Goal: Information Seeking & Learning: Learn about a topic

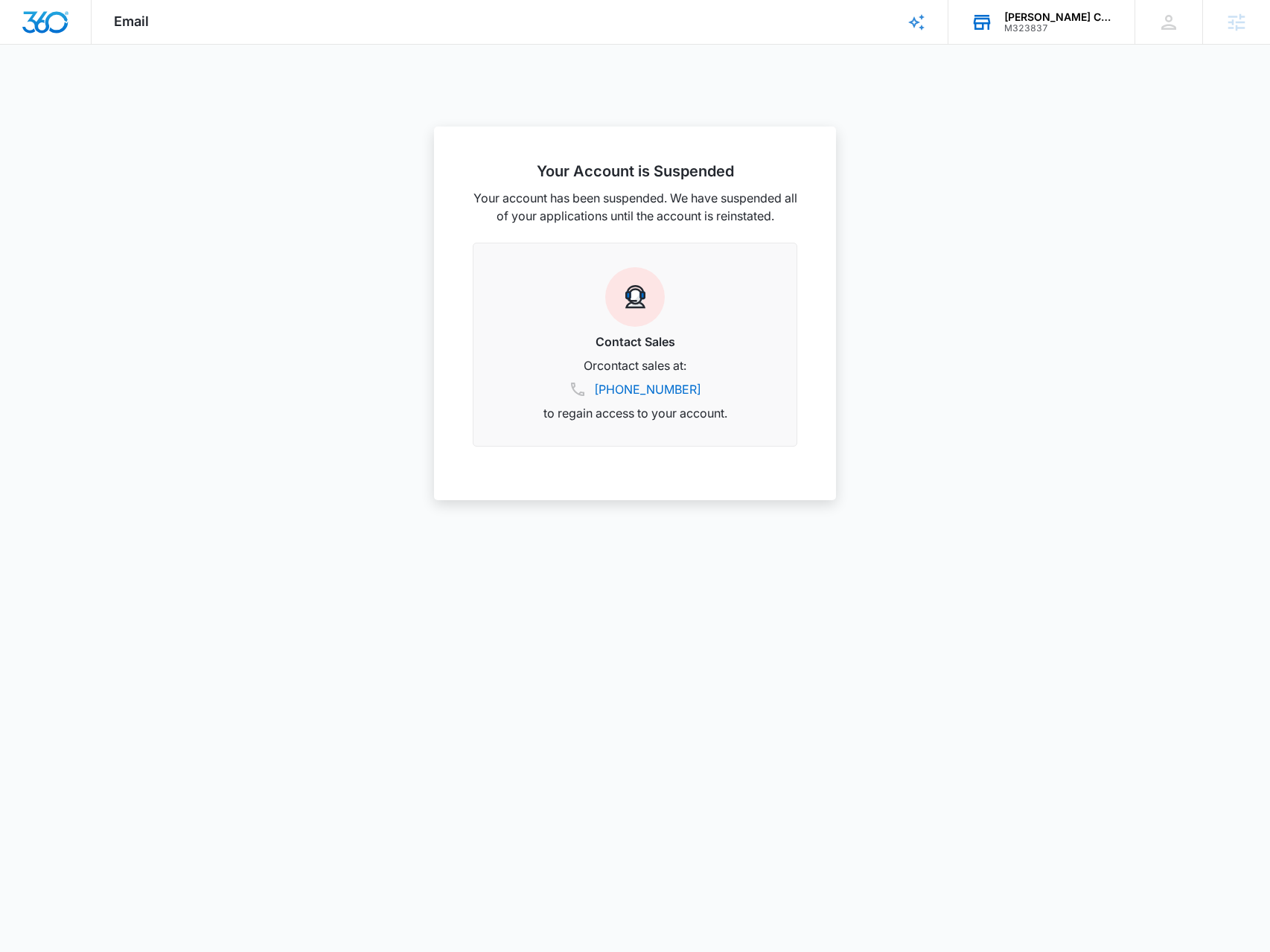
click at [1035, 9] on div "Ault's Cooling HVAC Services M323837 Your Accounts View All" at bounding box center [1041, 22] width 186 height 44
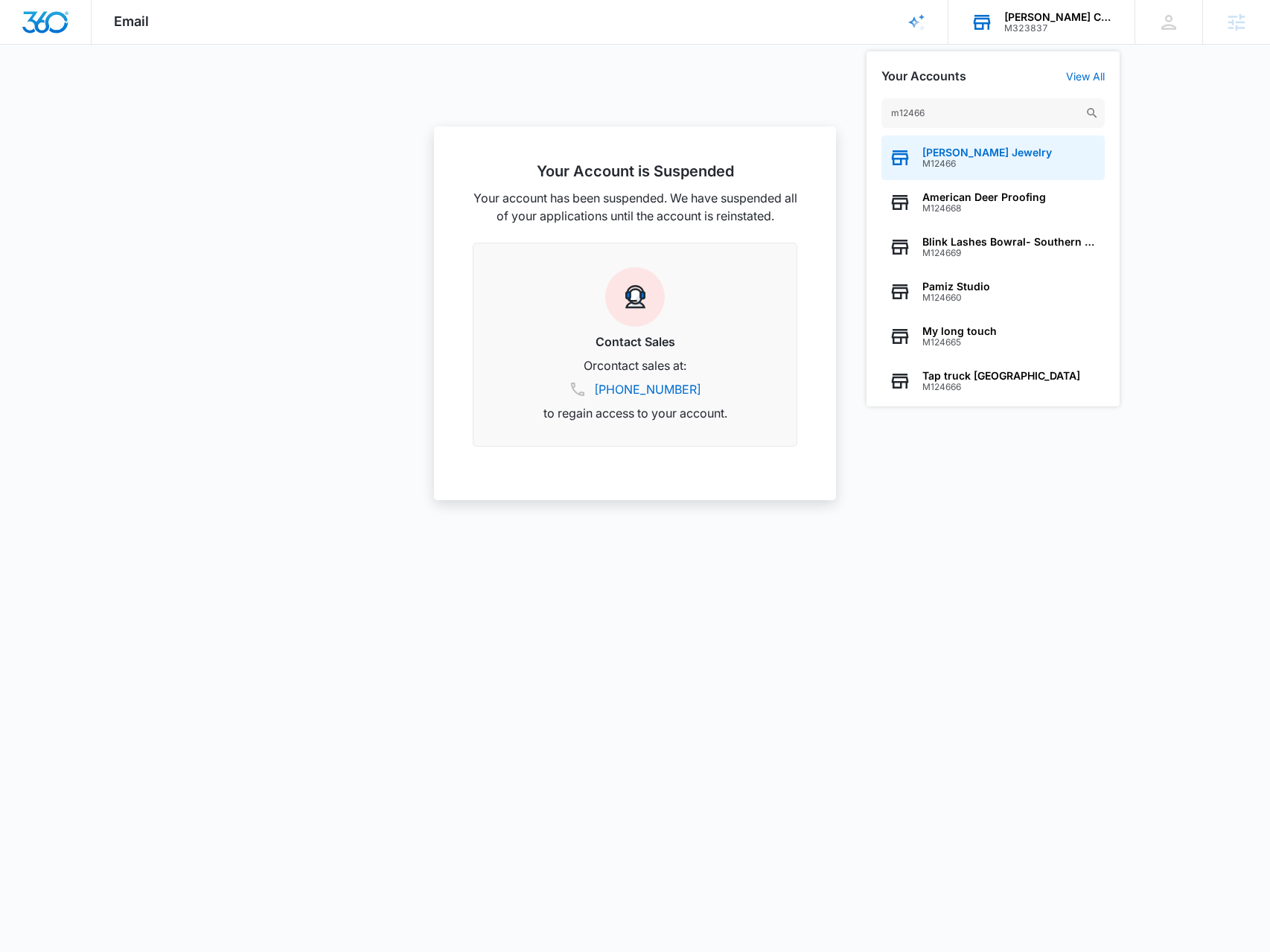
type input "m12466"
click at [961, 157] on span "[PERSON_NAME] Jewelry" at bounding box center [987, 153] width 130 height 11
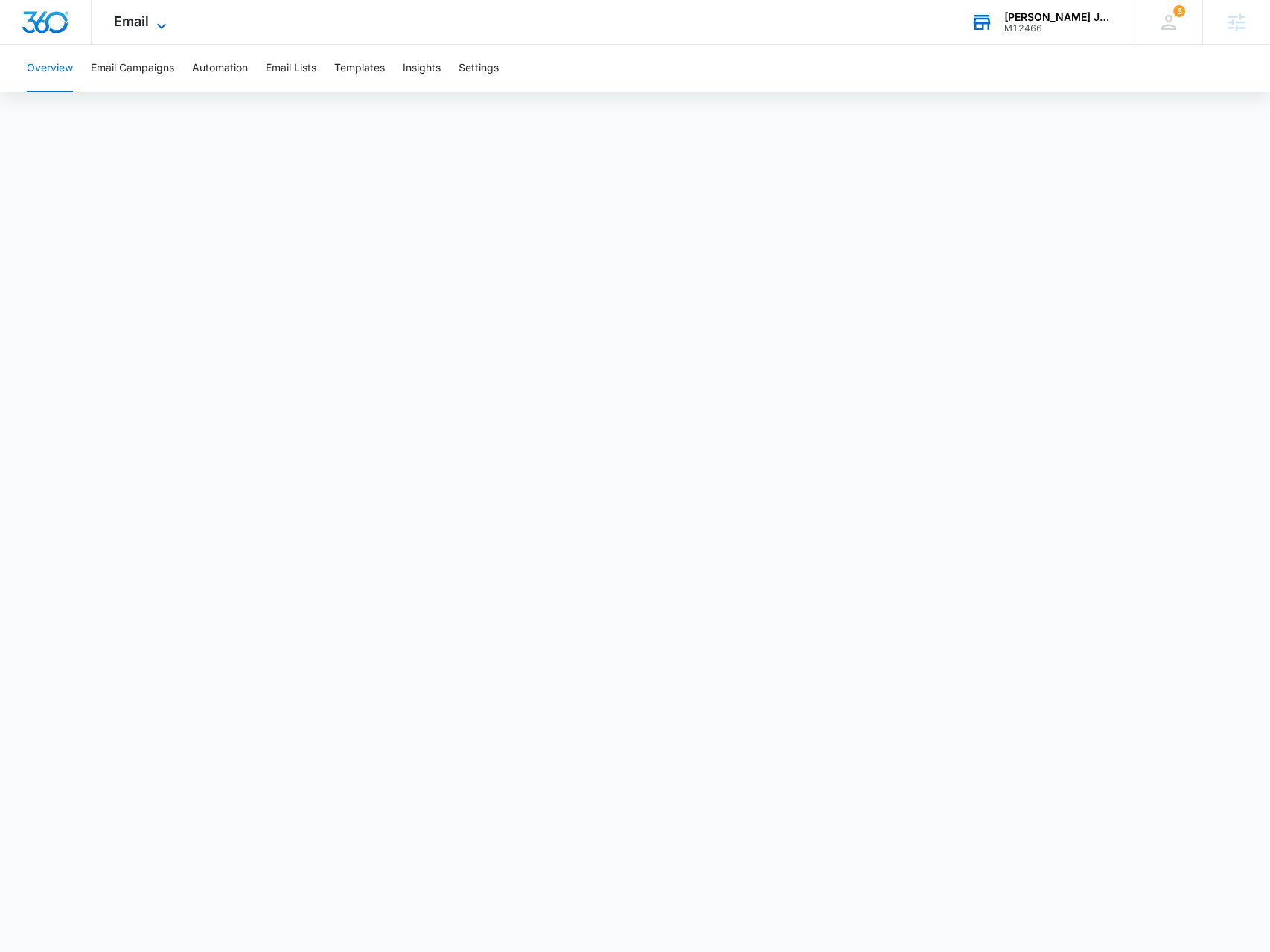
click at [132, 18] on span "Email" at bounding box center [131, 21] width 35 height 15
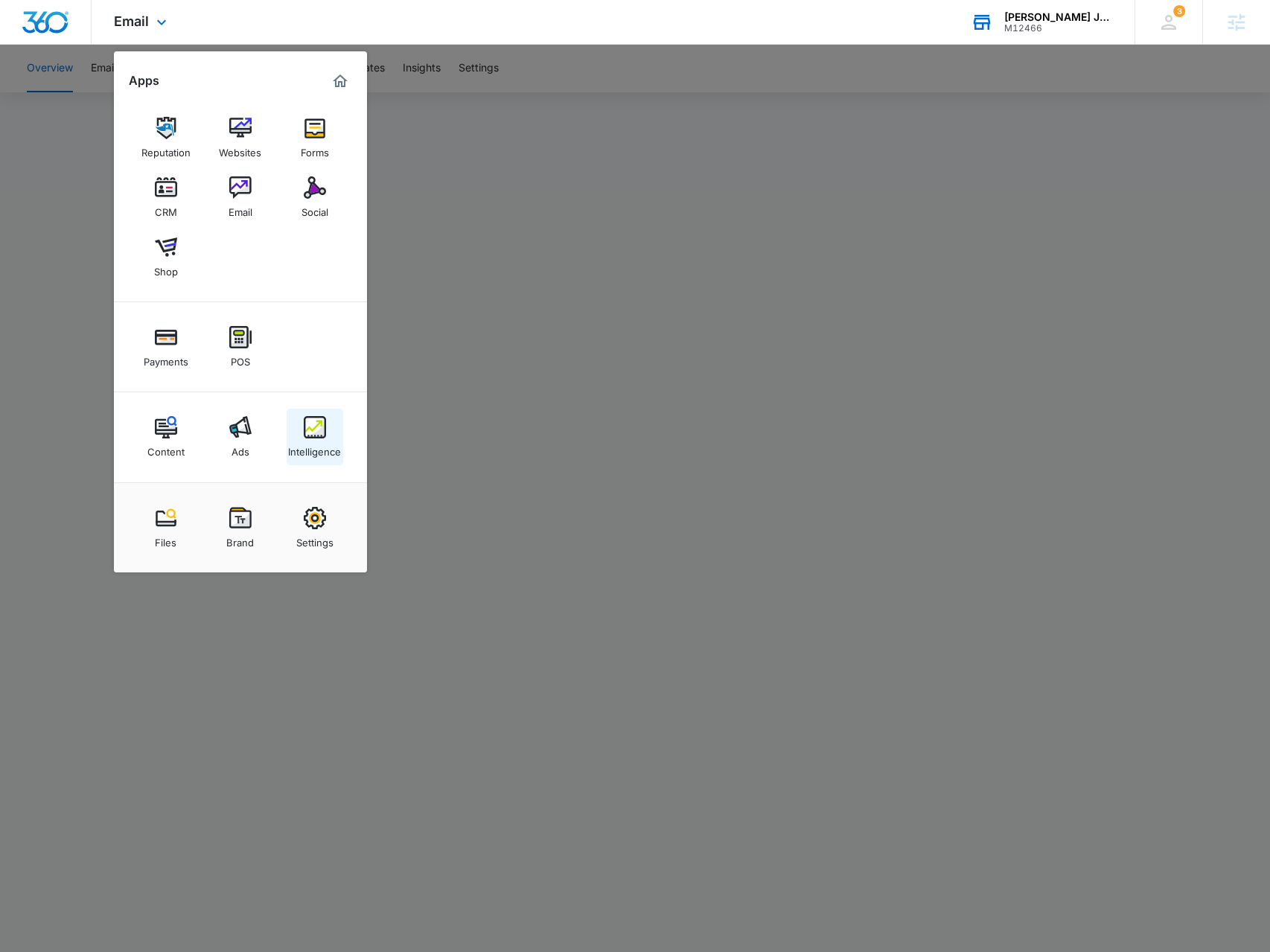
click at [310, 424] on img at bounding box center [314, 427] width 22 height 22
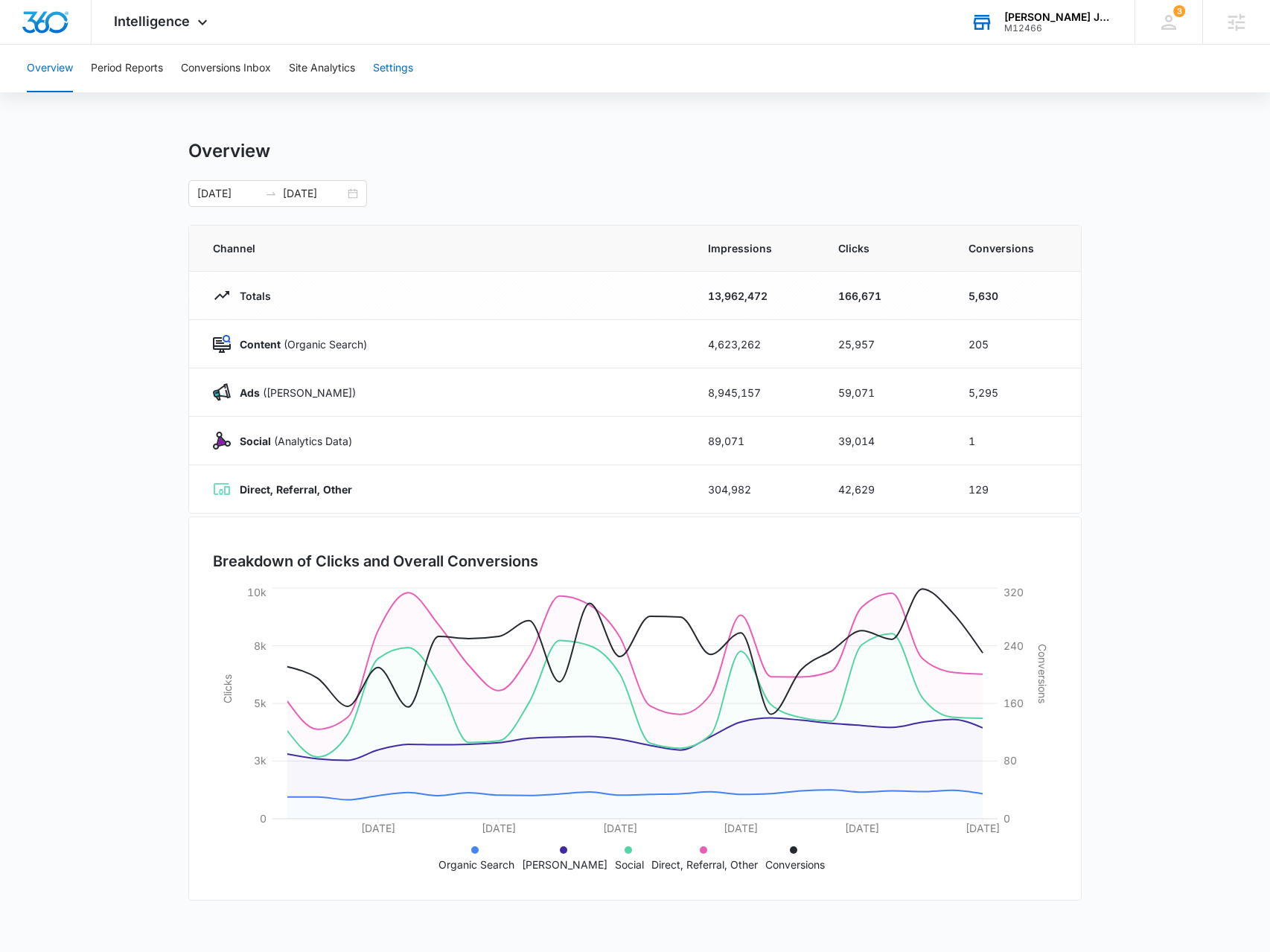
click at [394, 86] on button "Settings" at bounding box center [393, 69] width 40 height 48
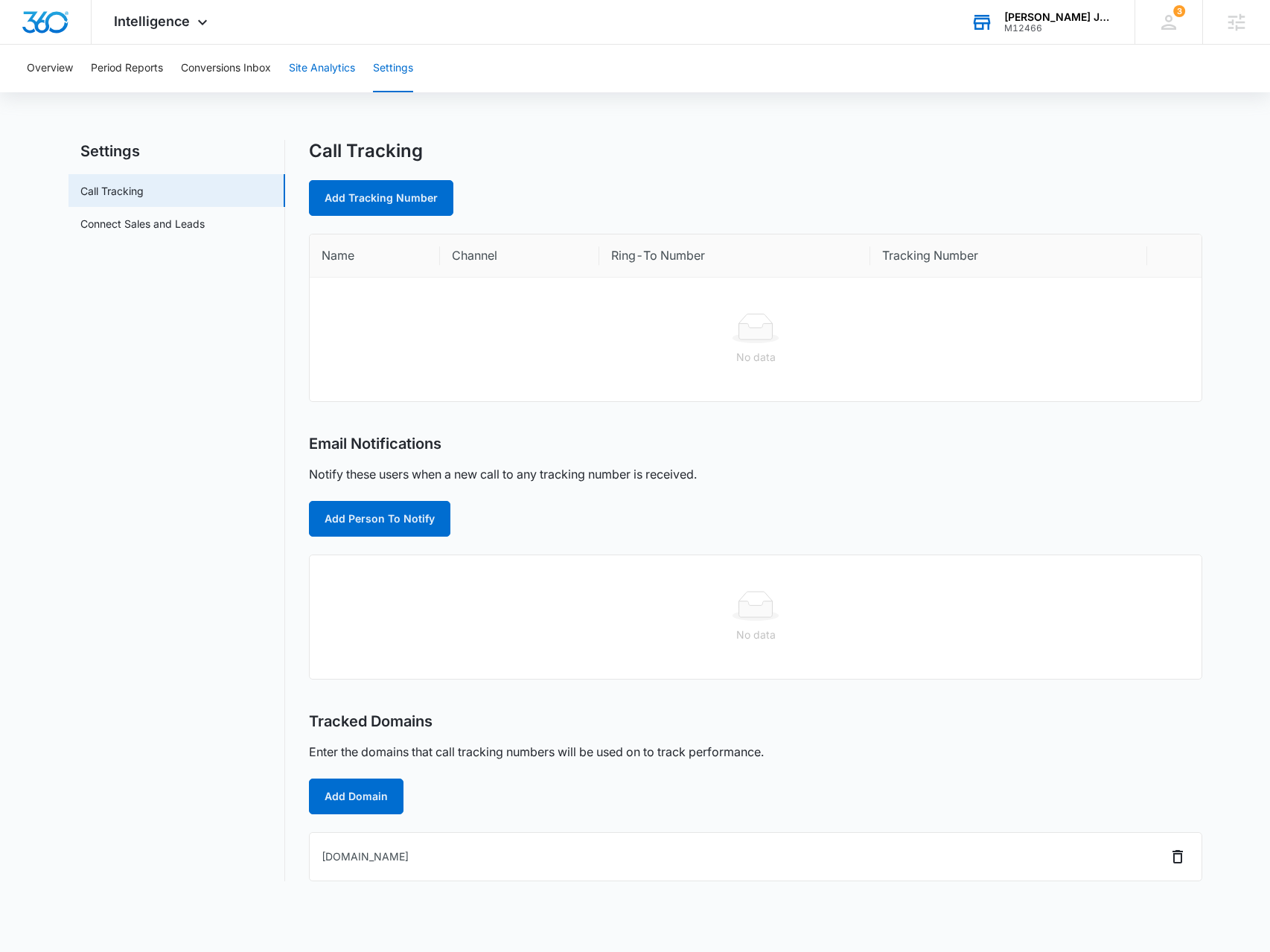
click at [300, 67] on button "Site Analytics" at bounding box center [321, 69] width 66 height 48
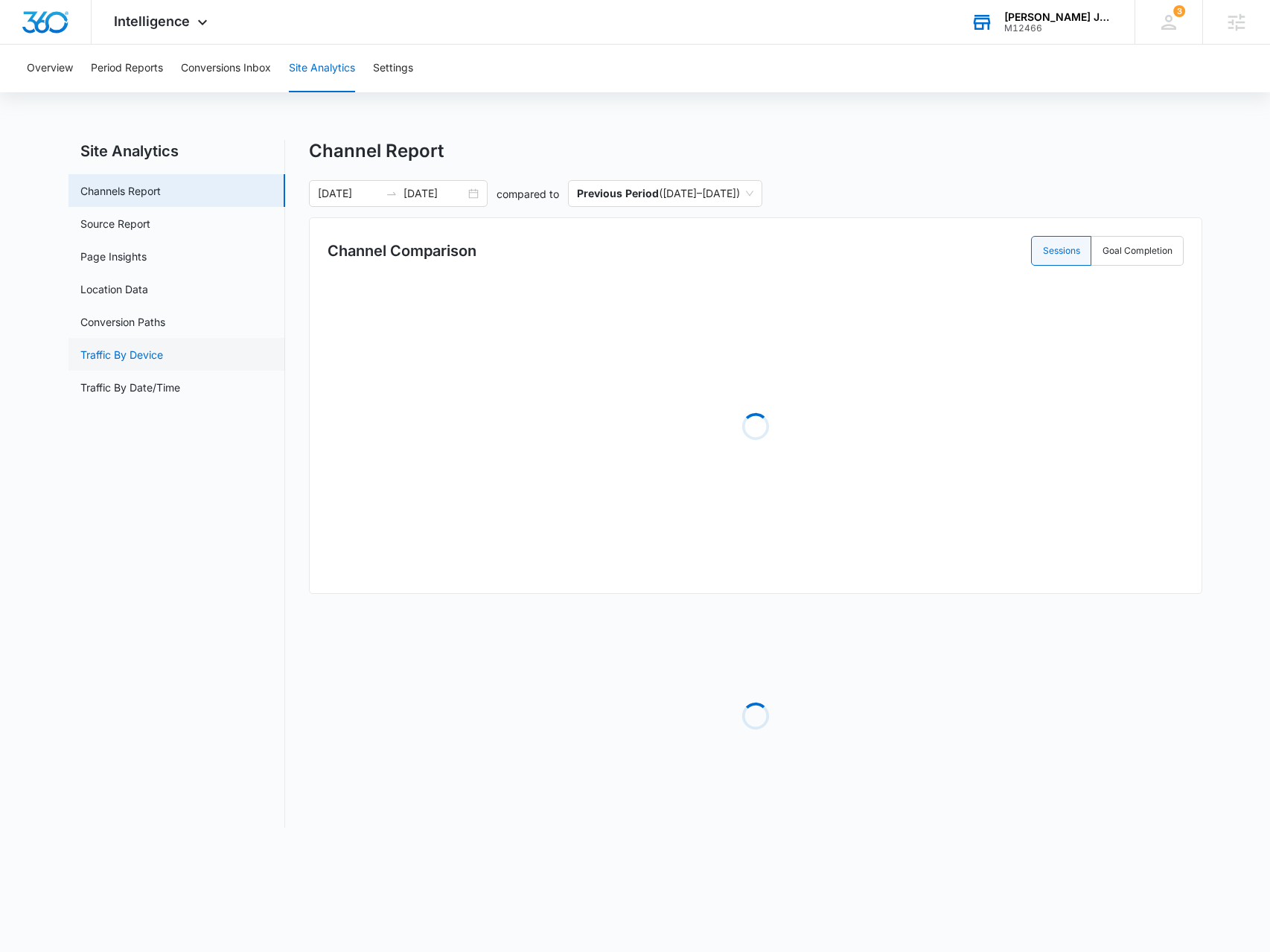
click at [138, 356] on link "Traffic By Device" at bounding box center [121, 354] width 83 height 15
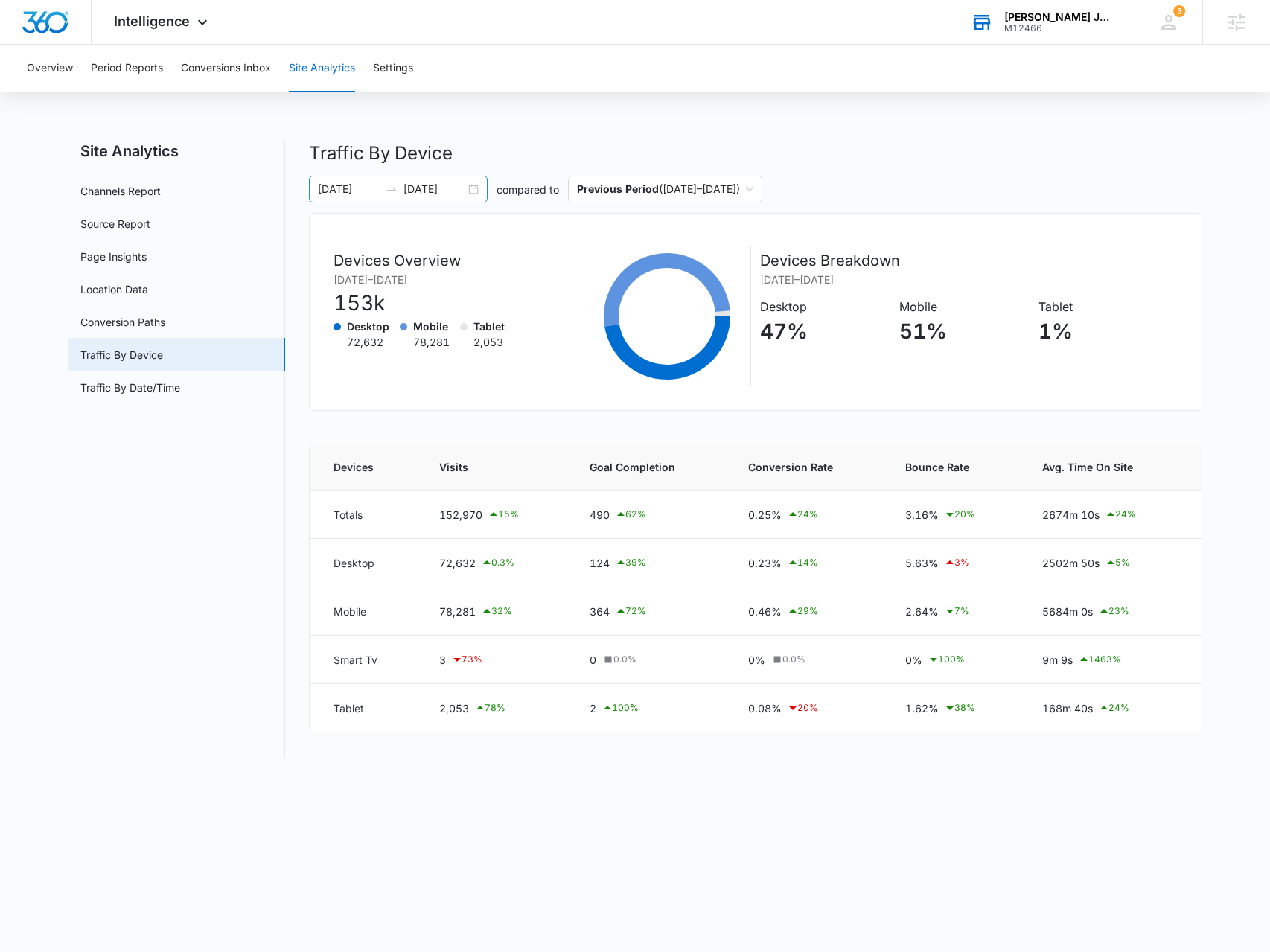
click at [475, 188] on div "04/18/2025 05/11/2025" at bounding box center [398, 189] width 179 height 27
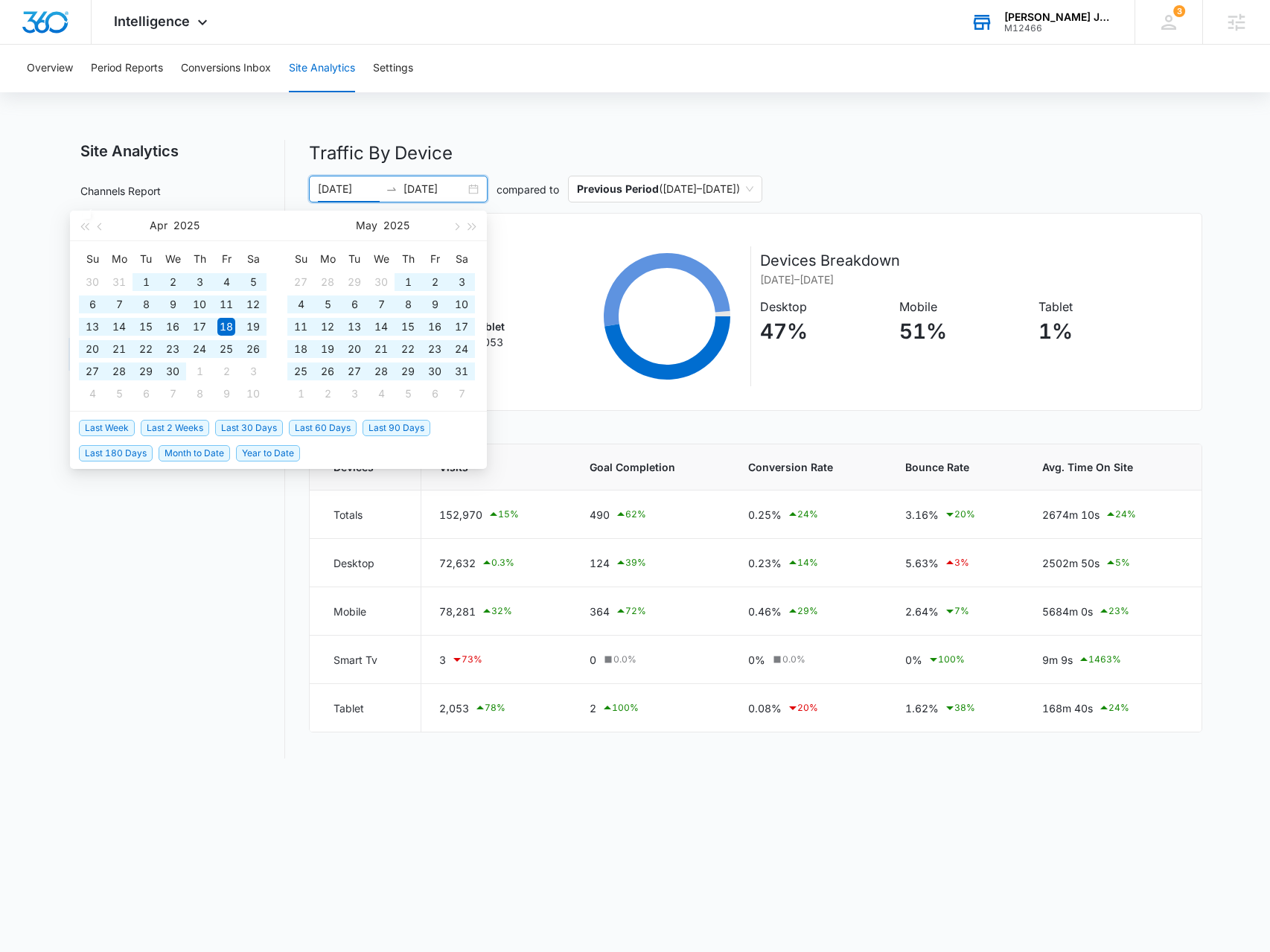
click at [265, 448] on span "Year to Date" at bounding box center [267, 453] width 64 height 16
type input "01/01/2025"
type input "[DATE]"
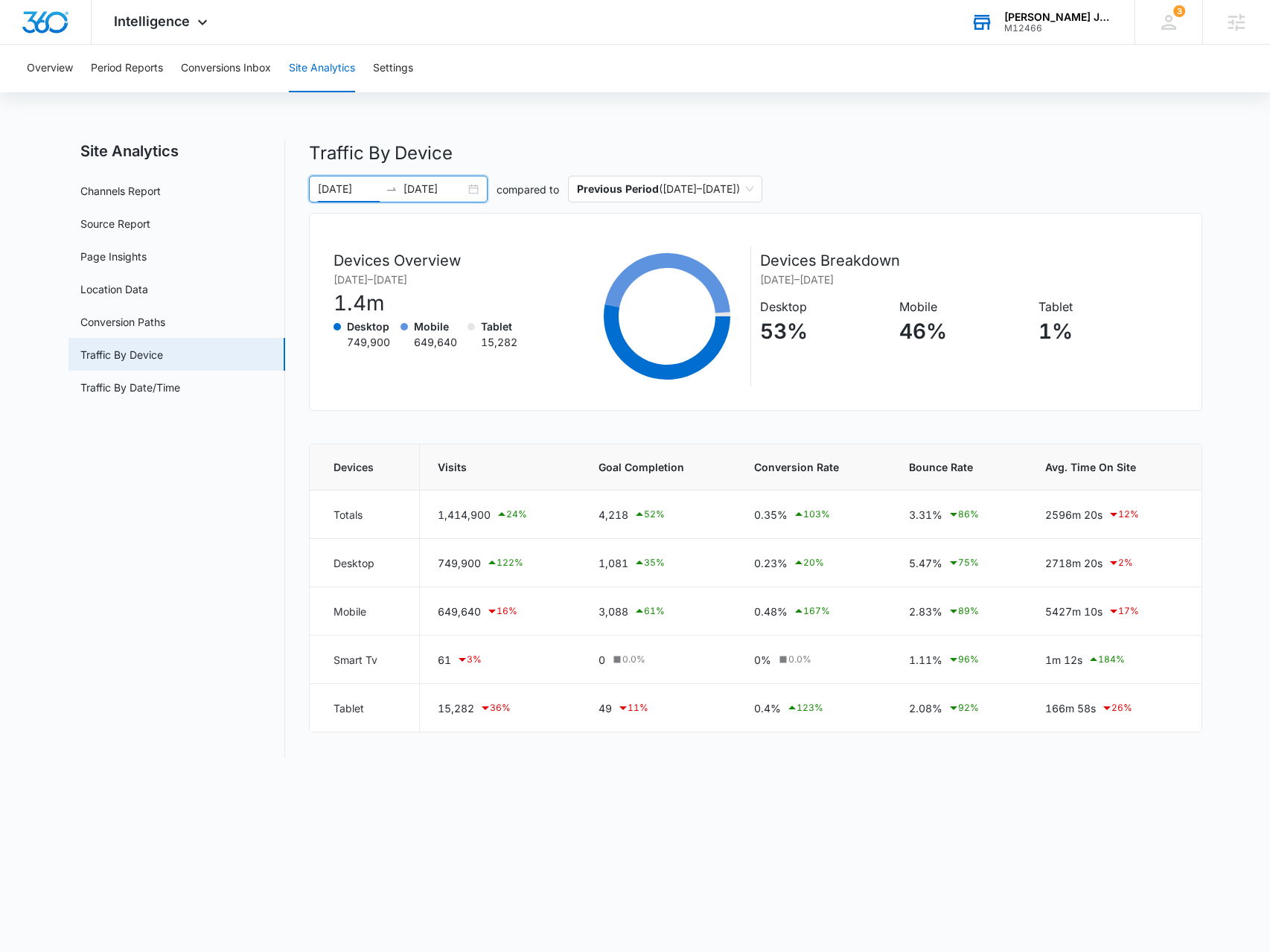
click at [475, 191] on div "01/01/2025 08/11/2025" at bounding box center [398, 189] width 179 height 27
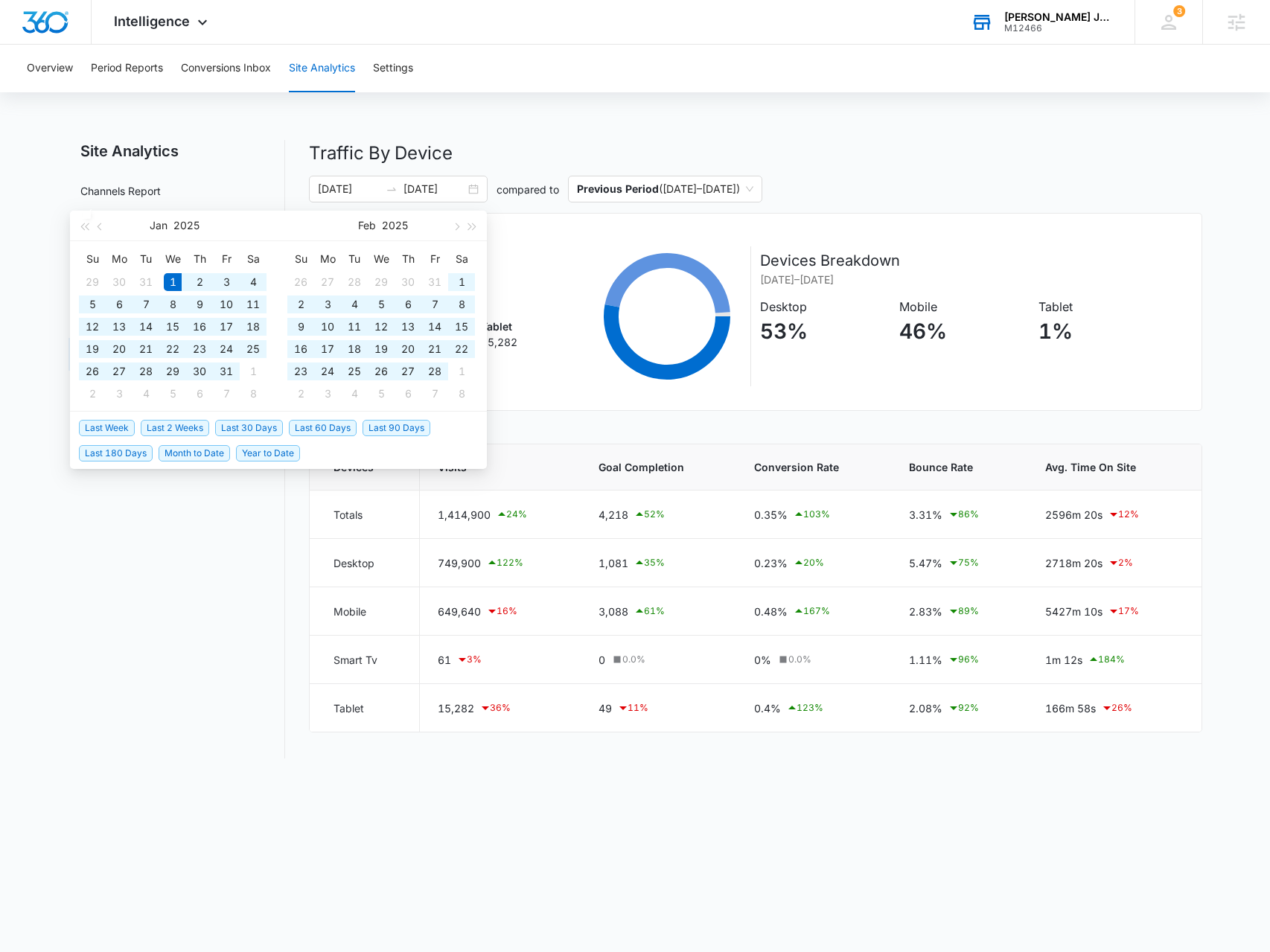
click at [530, 169] on div "Traffic By Device 01/01/2025 08/11/2025 compared to Previous Period ( 05/23/202…" at bounding box center [755, 450] width 893 height 619
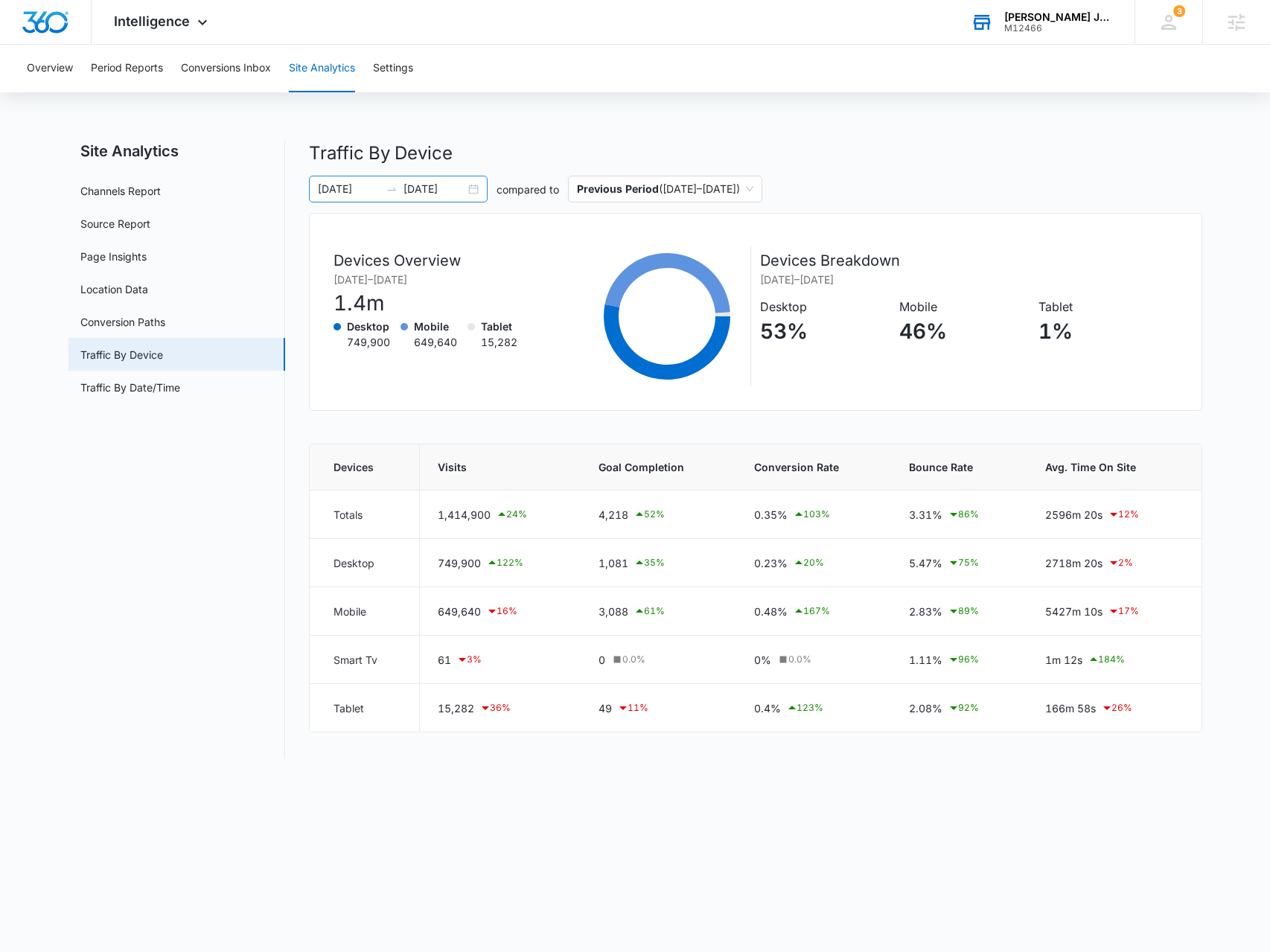
click at [471, 190] on div "01/01/2025 08/11/2025" at bounding box center [398, 189] width 179 height 27
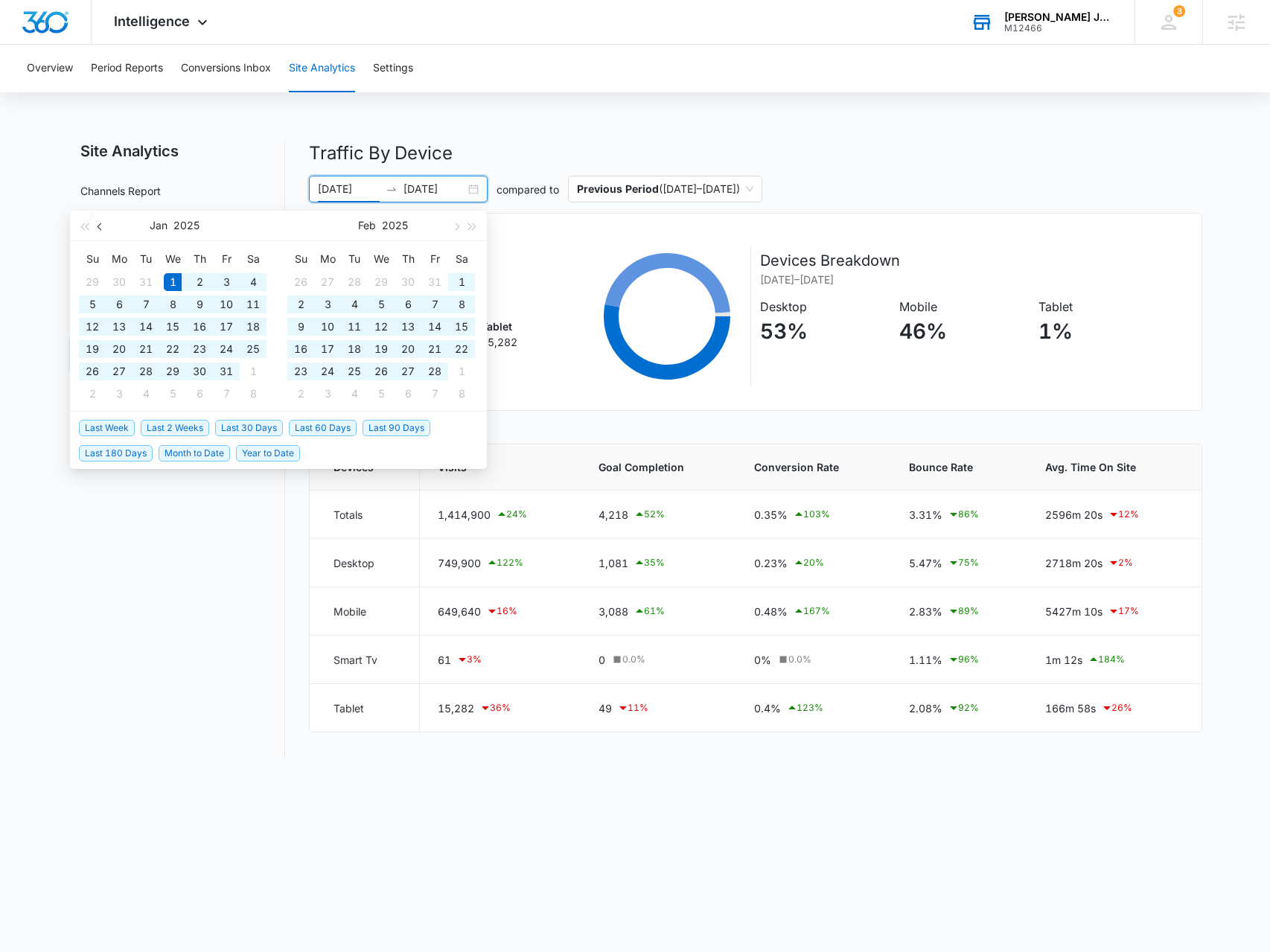
click at [104, 228] on button "button" at bounding box center [100, 225] width 16 height 30
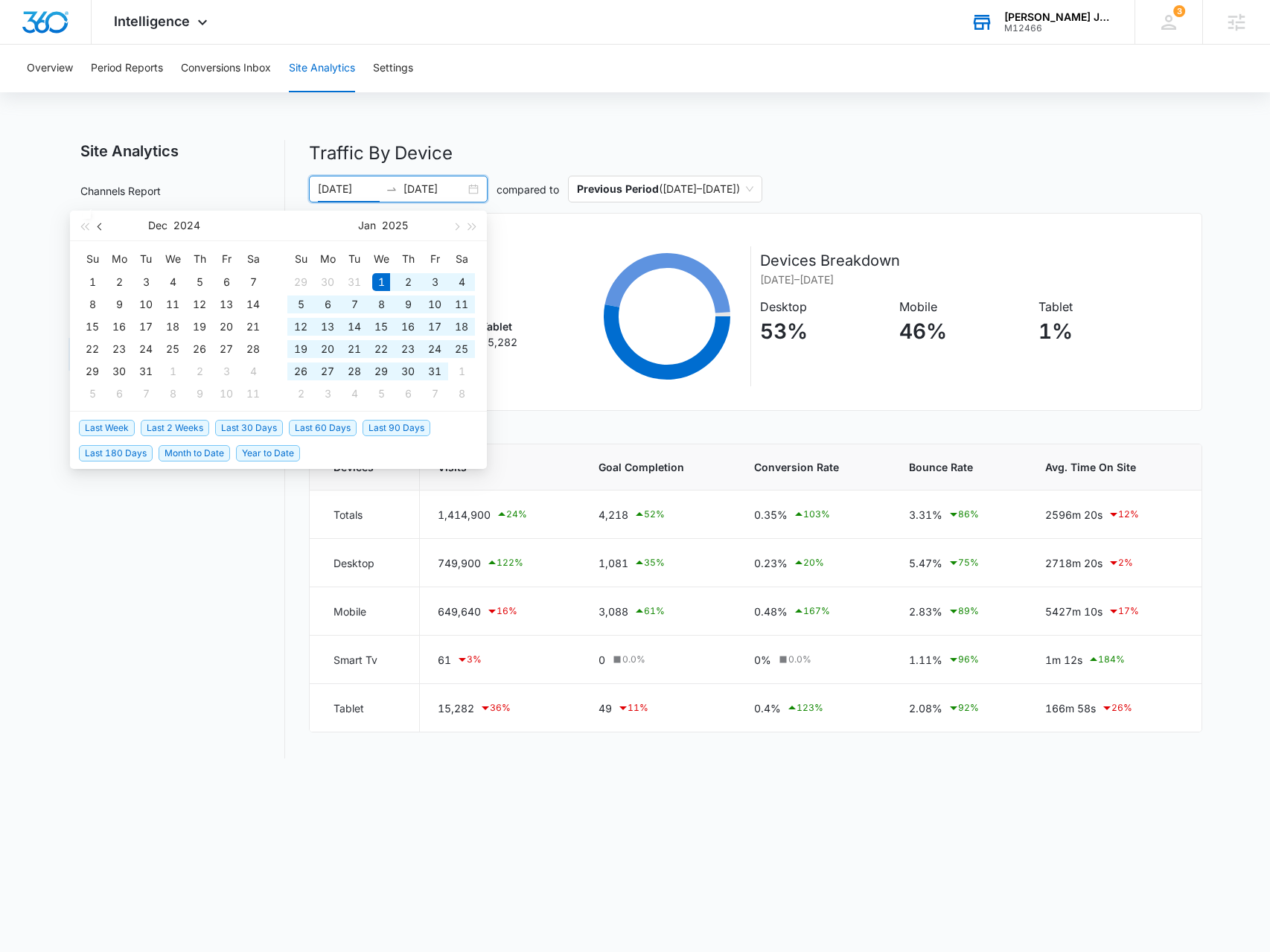
click at [104, 228] on button "button" at bounding box center [100, 225] width 16 height 30
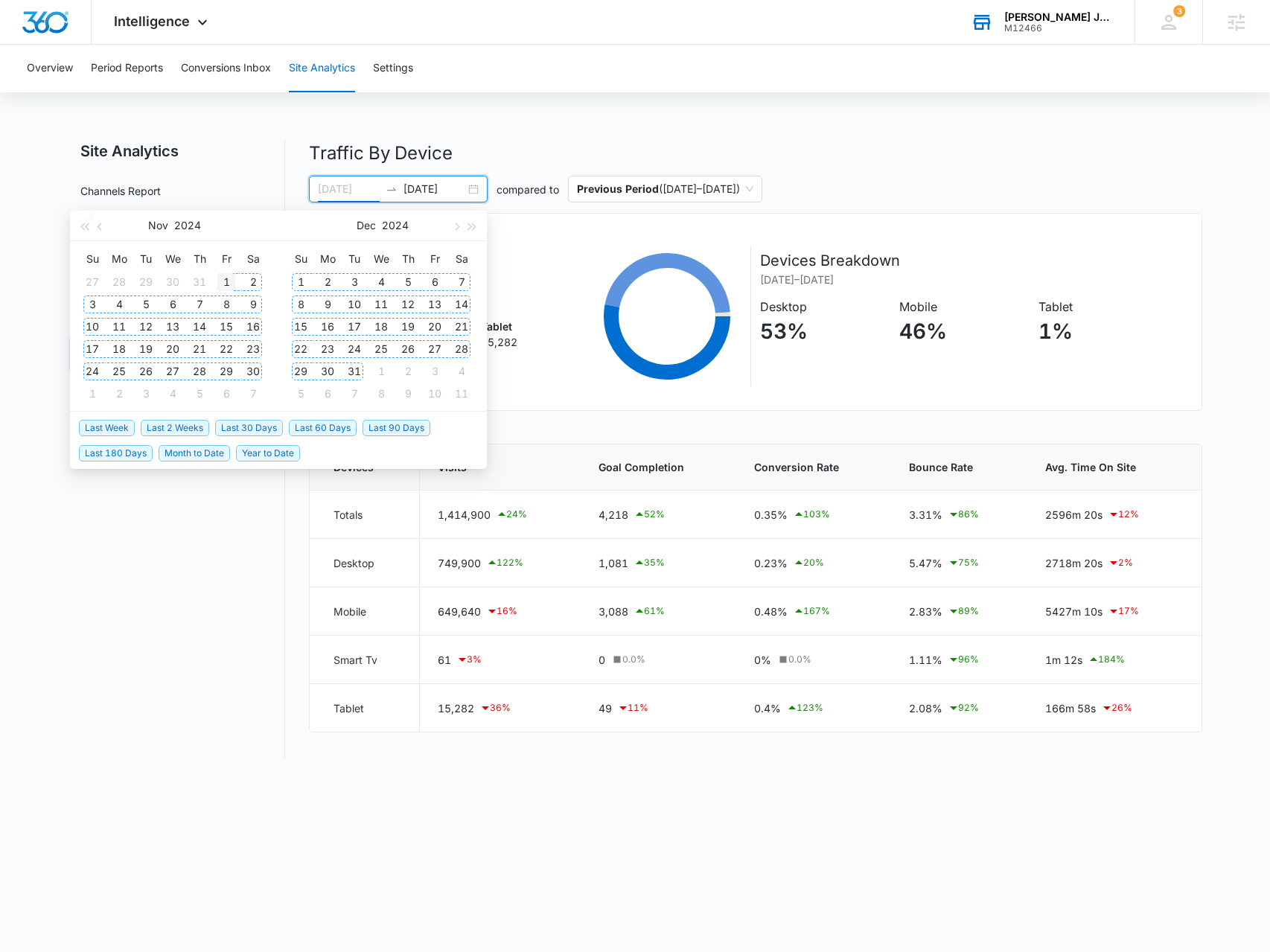
type input "11/01/2024"
click at [222, 278] on div "1" at bounding box center [226, 282] width 18 height 18
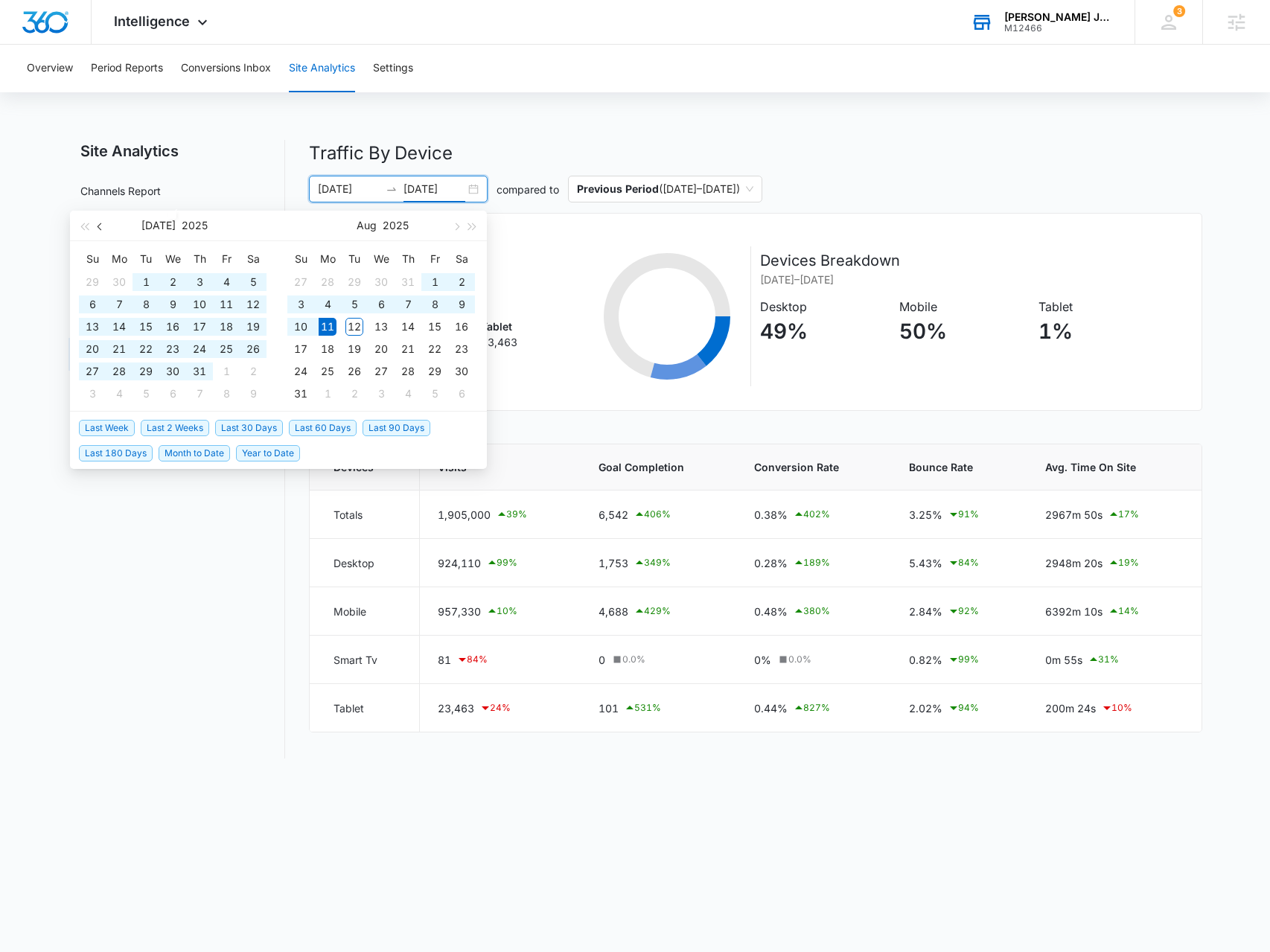
click at [107, 224] on button "button" at bounding box center [100, 225] width 16 height 30
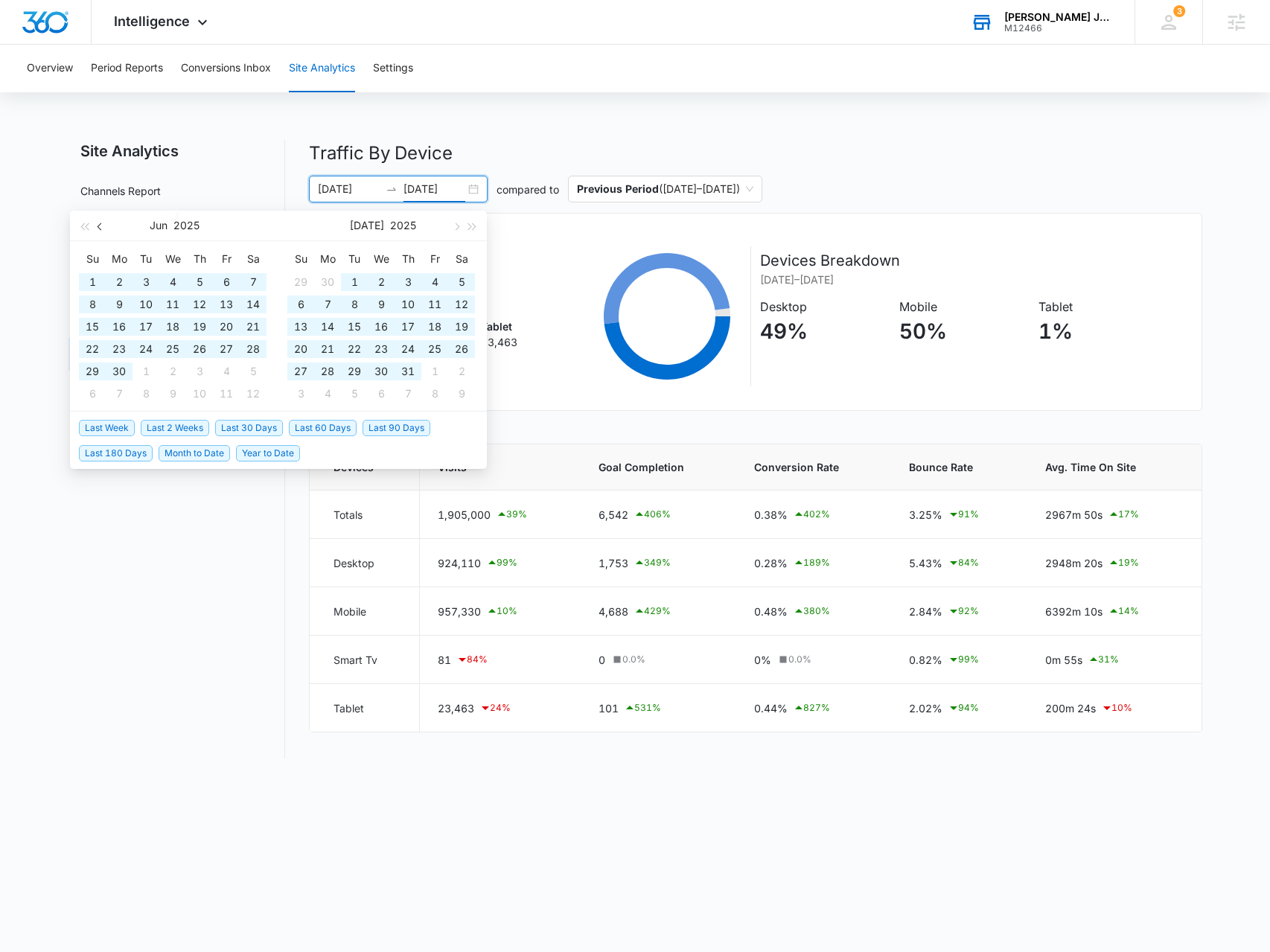
click at [104, 225] on button "button" at bounding box center [100, 225] width 16 height 30
click at [105, 225] on button "button" at bounding box center [100, 225] width 16 height 30
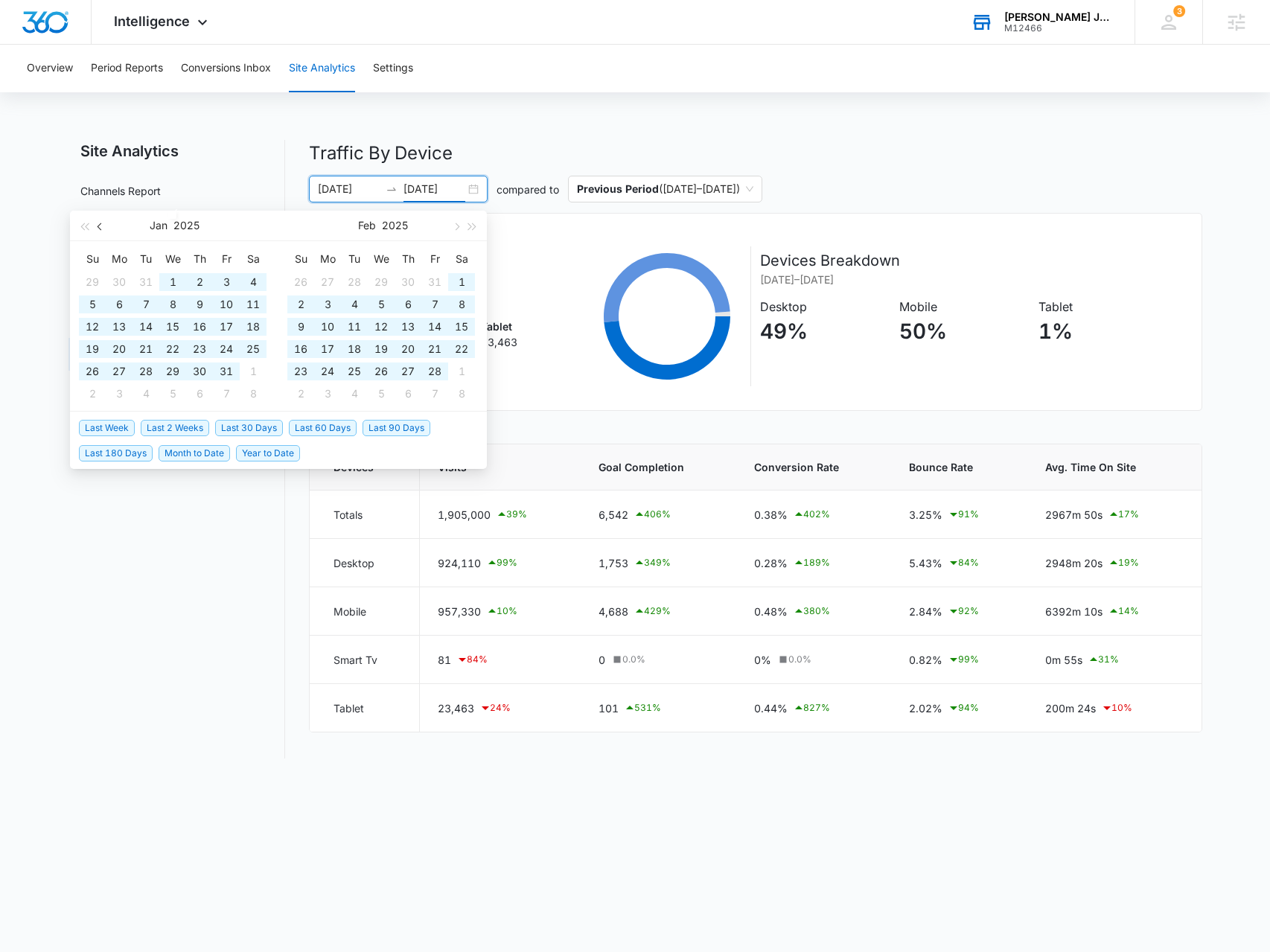
click at [105, 225] on button "button" at bounding box center [100, 225] width 16 height 30
type input "12/31/2024"
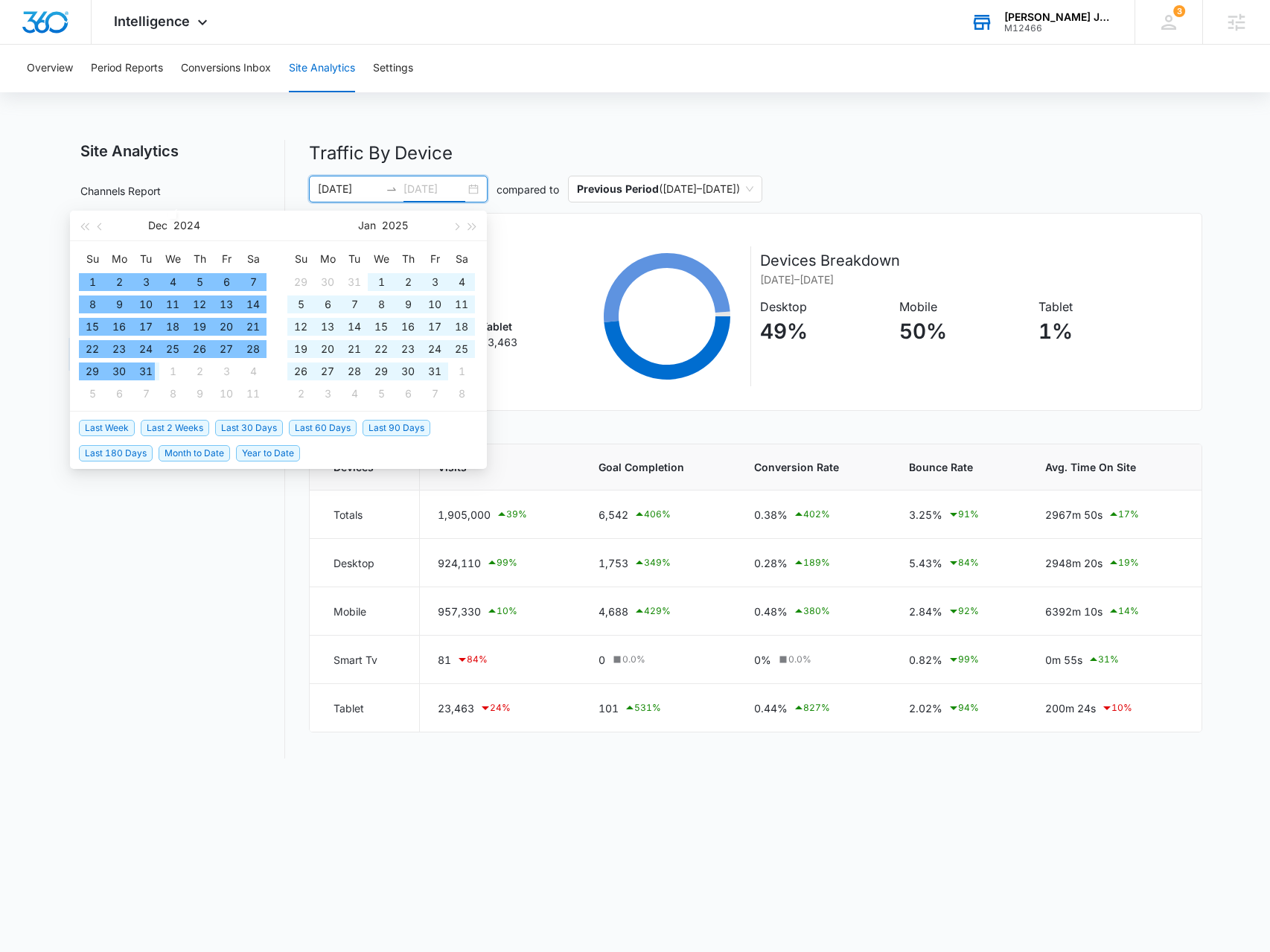
click at [149, 370] on div "31" at bounding box center [145, 371] width 18 height 18
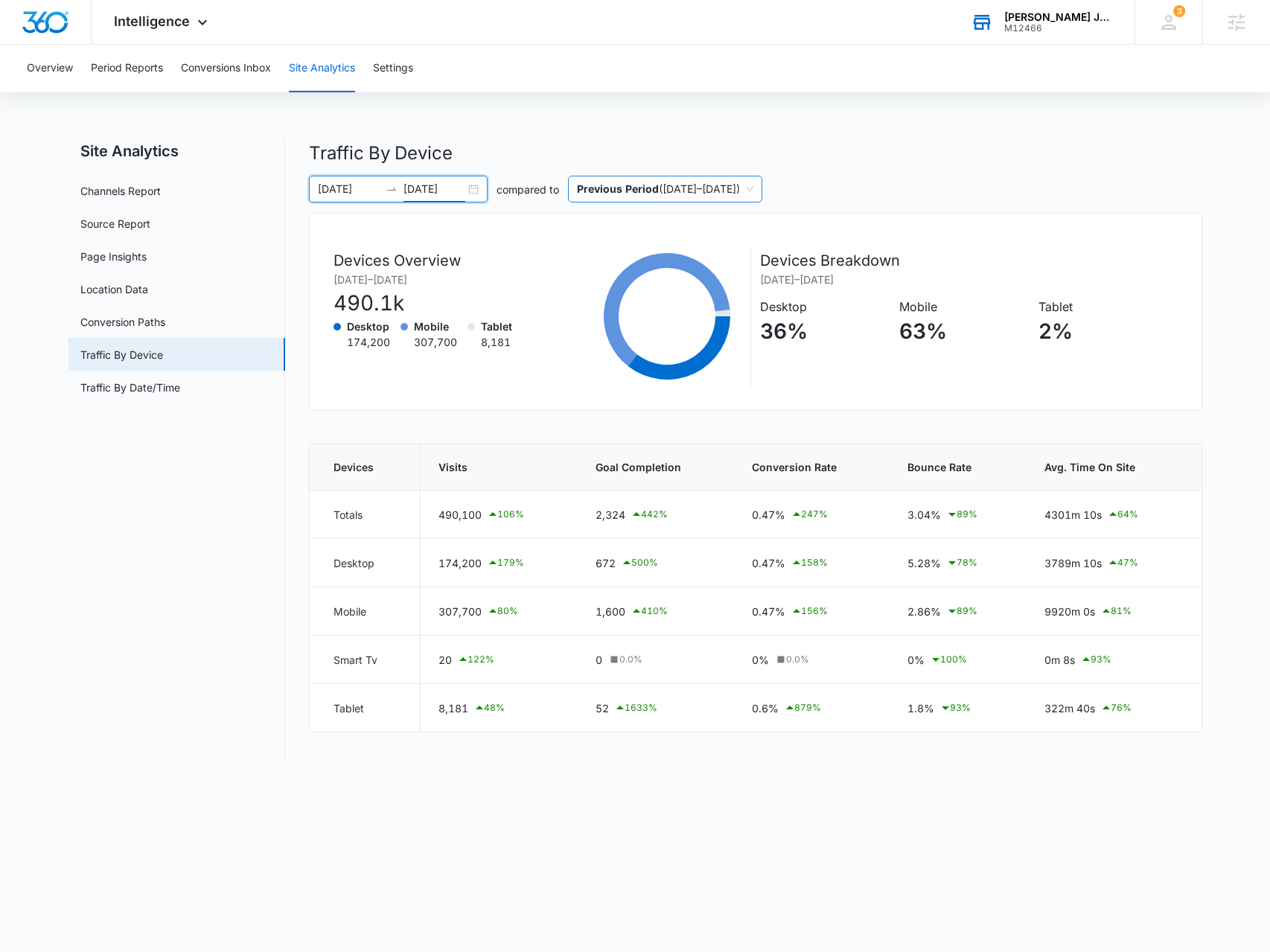
click at [664, 180] on span "Previous Period ( 09/01/2024 – 10/31/2024 )" at bounding box center [665, 189] width 177 height 26
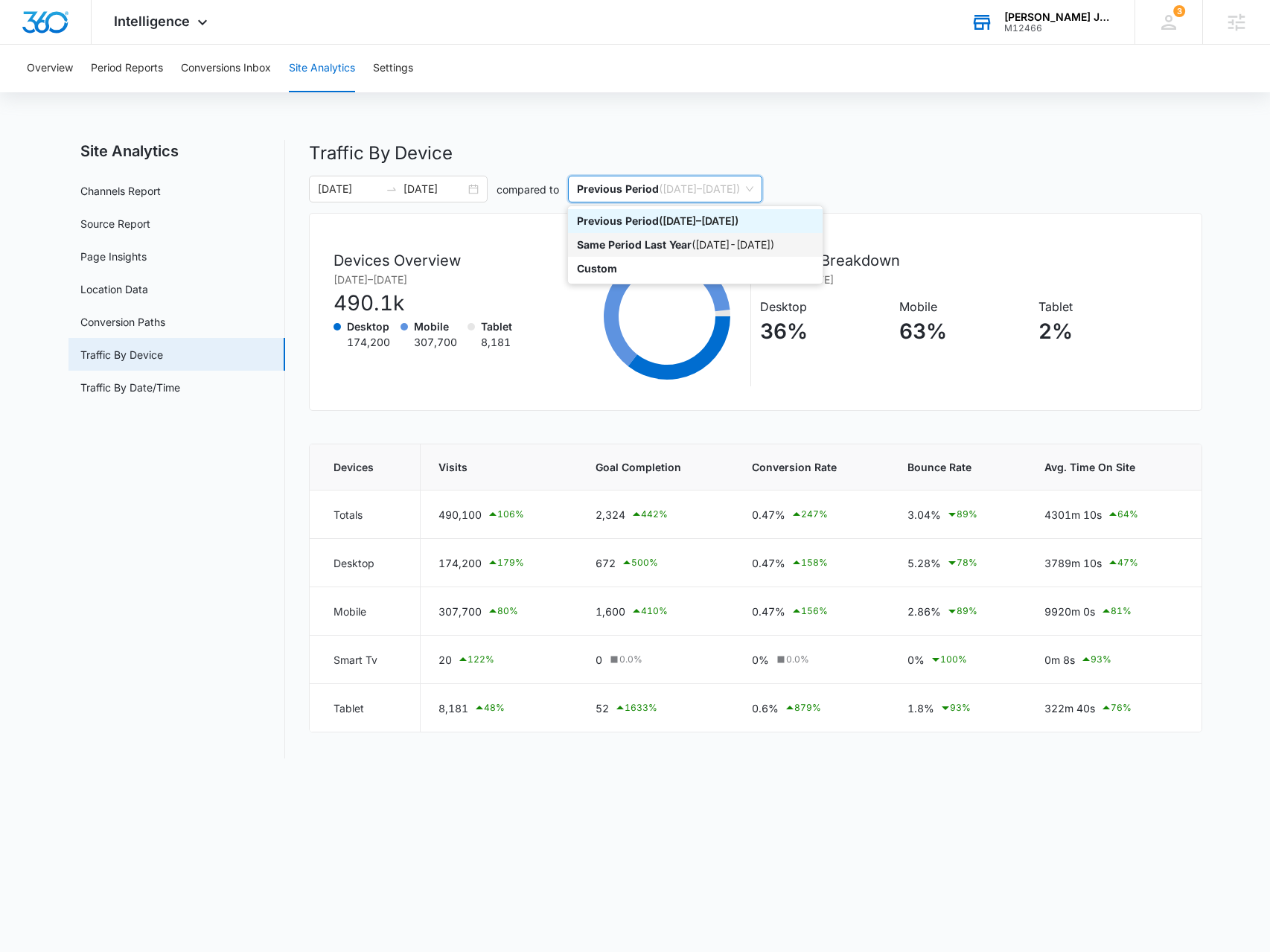
click at [732, 246] on div "Same Period Last Year ( 11/01/2023 - 12/31/2023 )" at bounding box center [695, 244] width 237 height 16
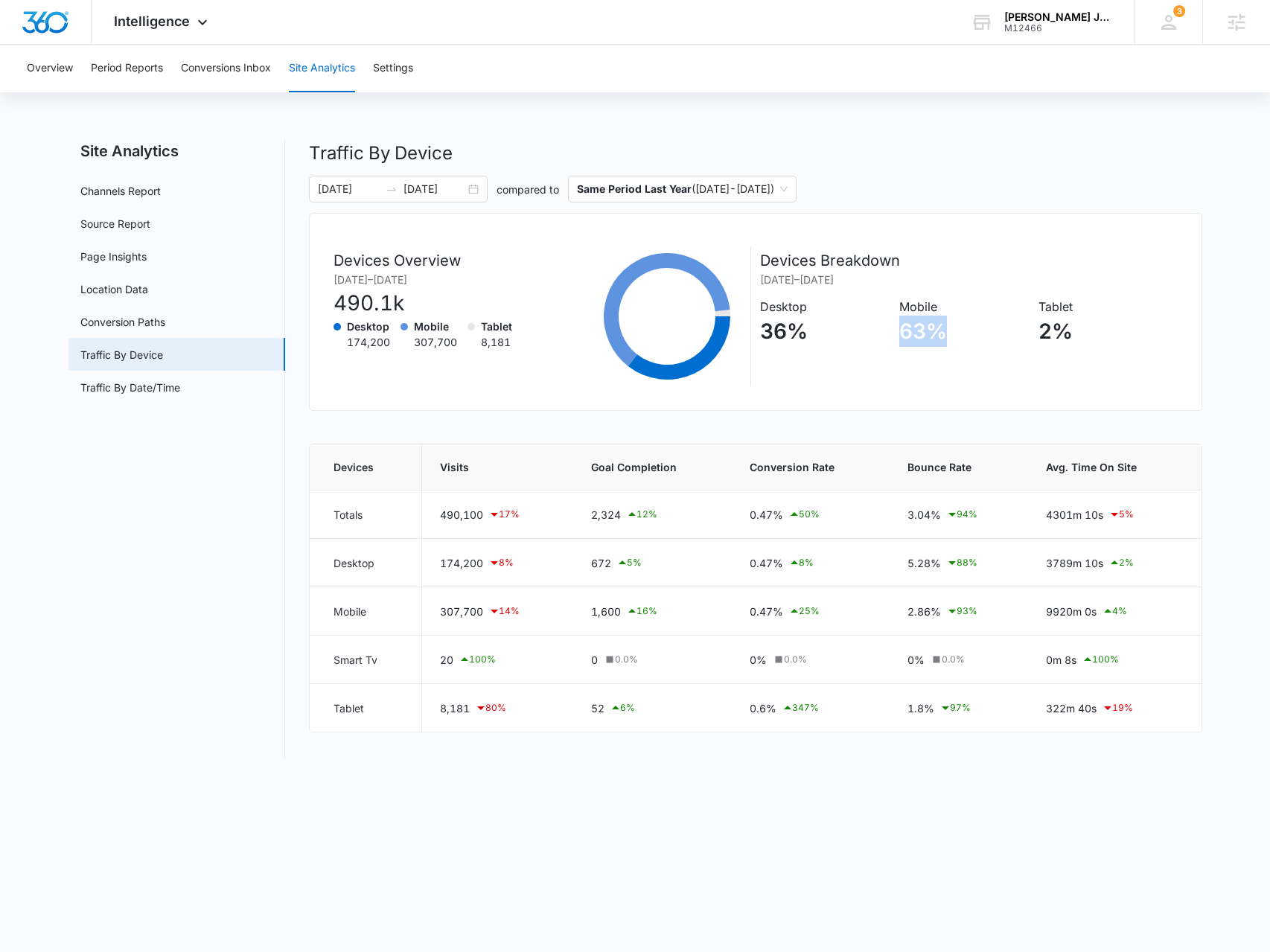
drag, startPoint x: 900, startPoint y: 330, endPoint x: 949, endPoint y: 326, distance: 49.2
click at [950, 326] on p "63%" at bounding box center [963, 331] width 129 height 32
click at [947, 326] on p "63%" at bounding box center [963, 331] width 129 height 32
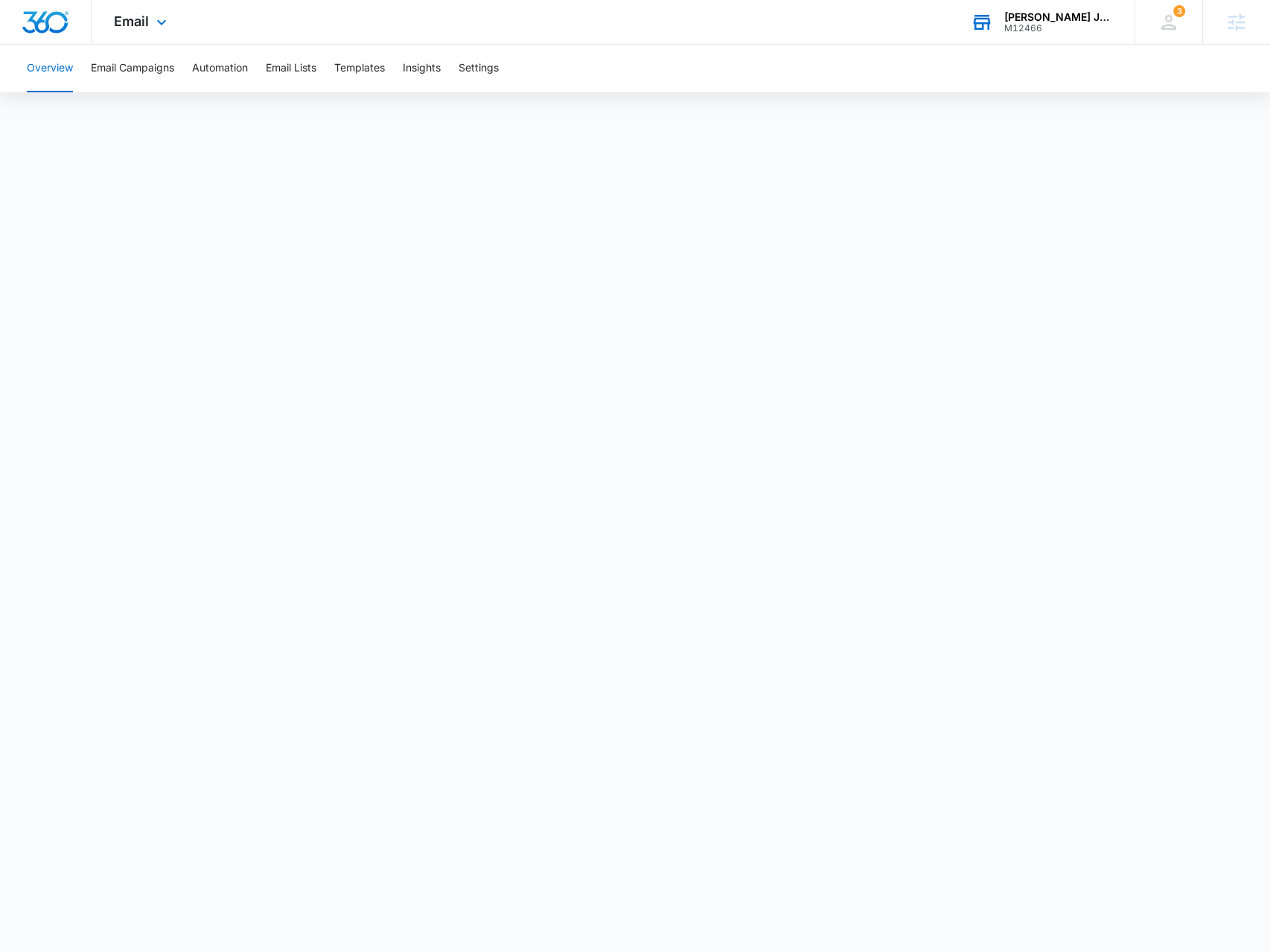
click at [1084, 33] on div "[PERSON_NAME] Jewelry M12466 Your Accounts View All" at bounding box center [1041, 22] width 186 height 44
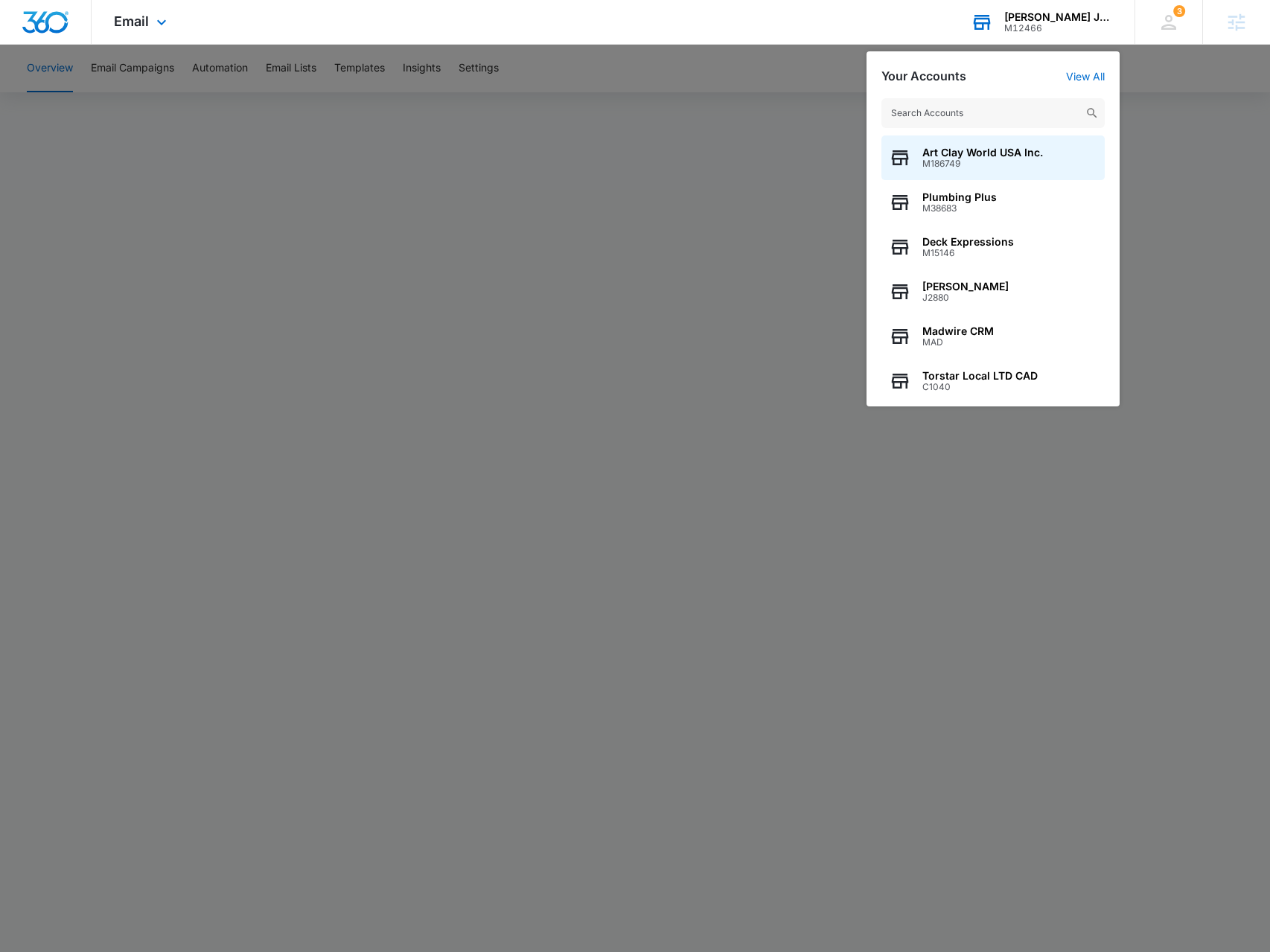
click at [991, 109] on input "text" at bounding box center [993, 113] width 223 height 30
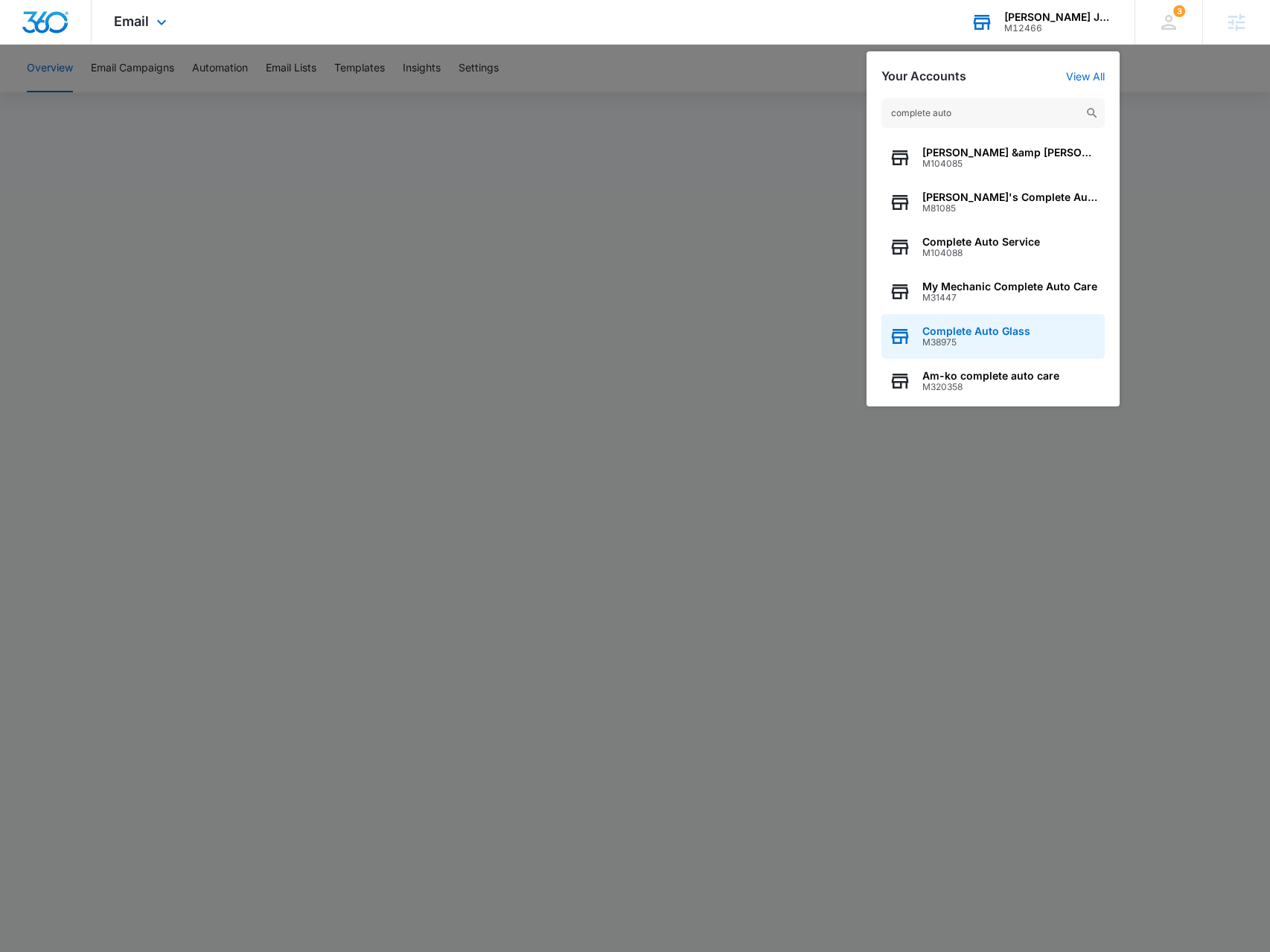
type input "complete auto"
click at [989, 336] on span "Complete Auto Glass" at bounding box center [976, 331] width 108 height 11
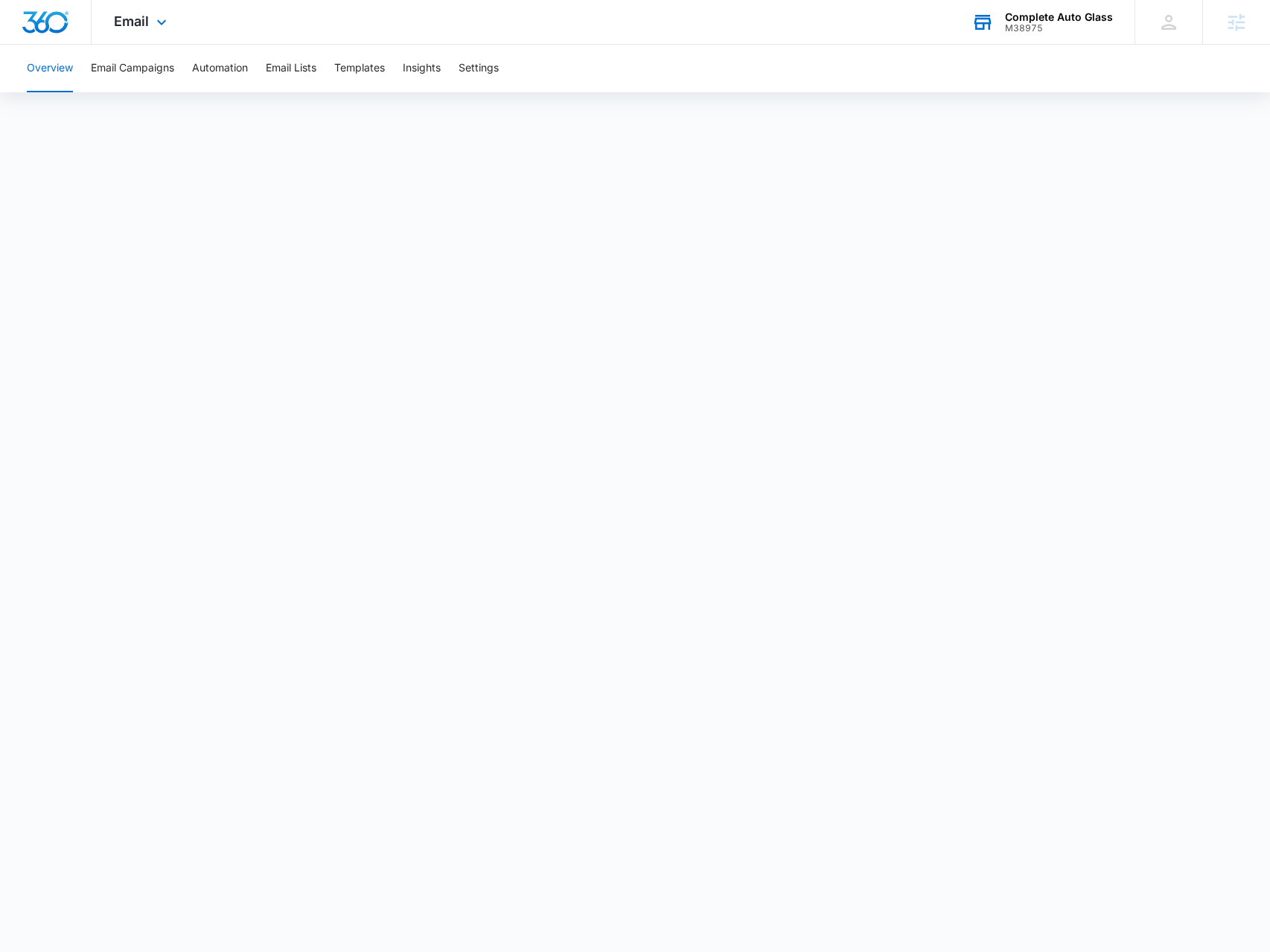
click at [127, 31] on div "Email Apps Reputation Websites Forms CRM Email Social Payments POS Content Ads …" at bounding box center [142, 22] width 101 height 44
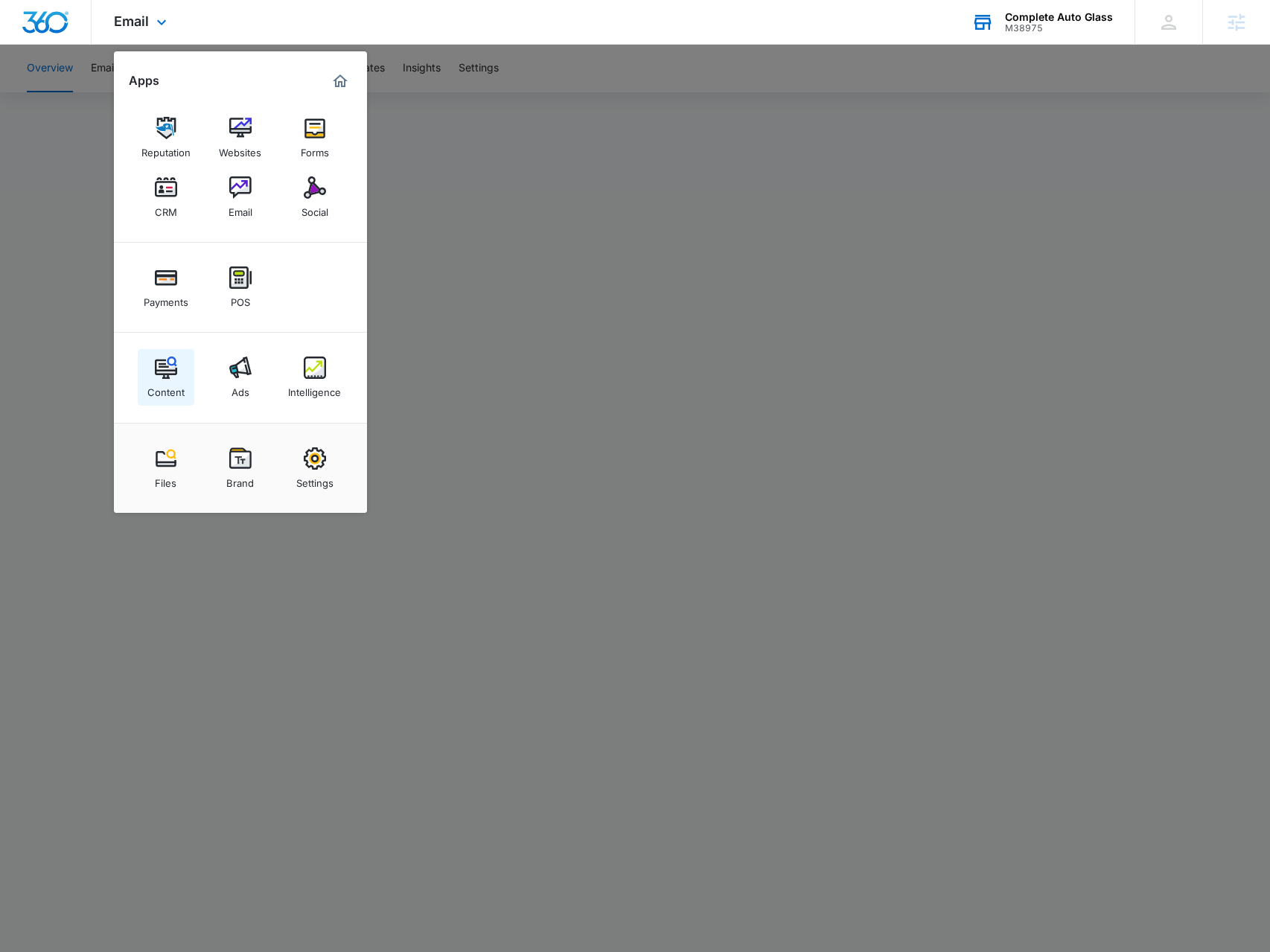
click at [155, 355] on link "Content" at bounding box center [165, 377] width 56 height 56
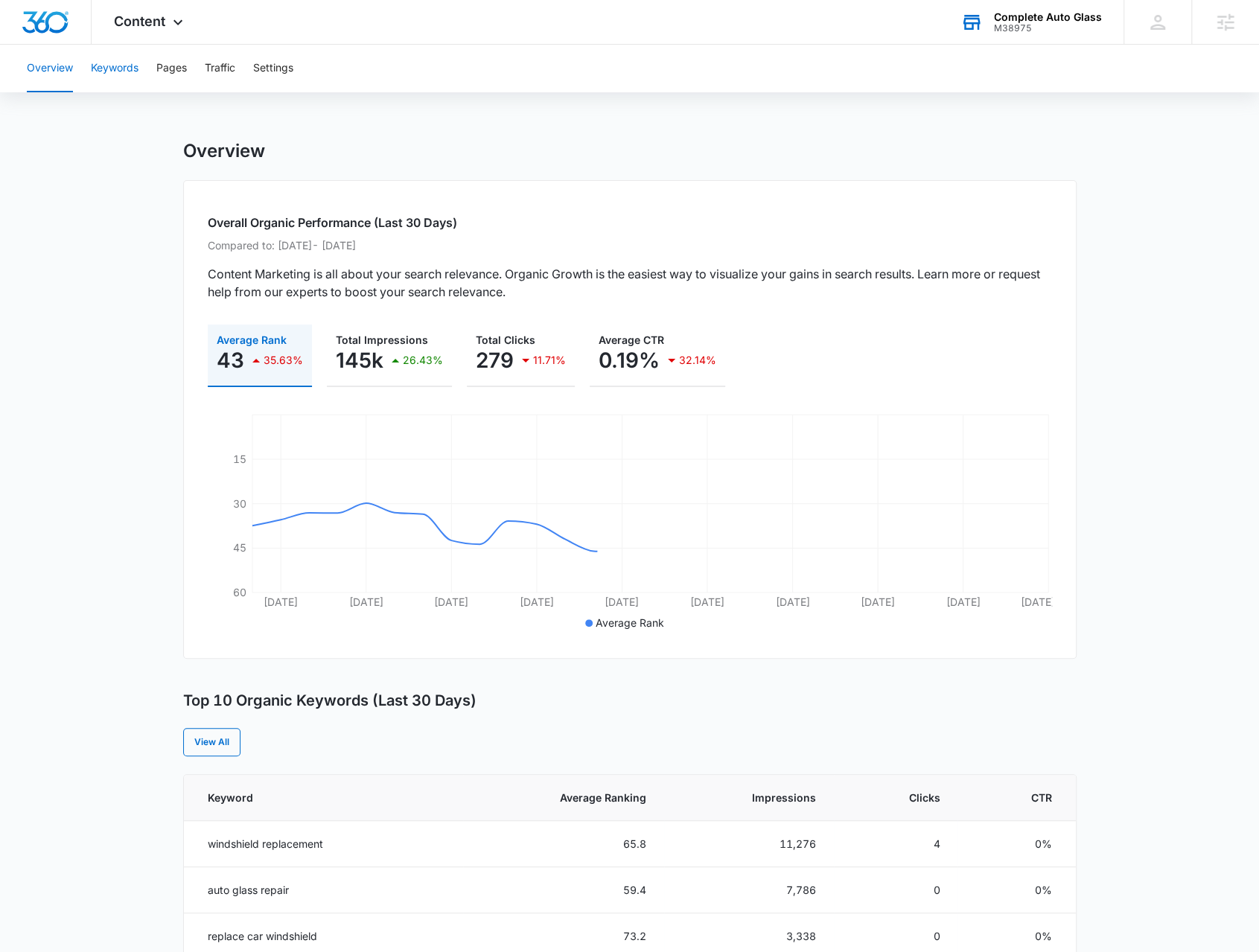
click at [137, 73] on button "Keywords" at bounding box center [115, 69] width 48 height 48
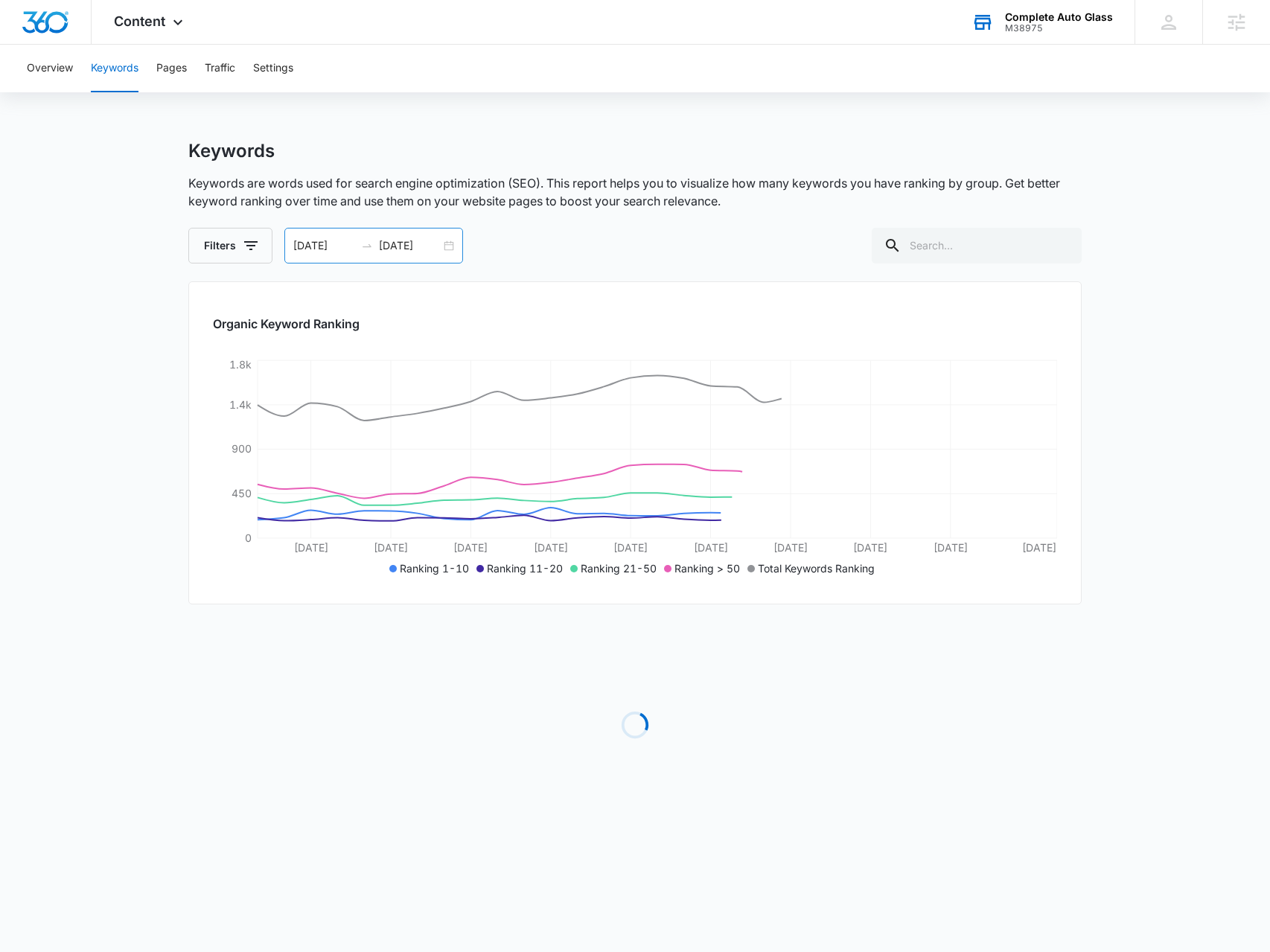
click at [448, 243] on div "[DATE] [DATE]" at bounding box center [373, 245] width 179 height 35
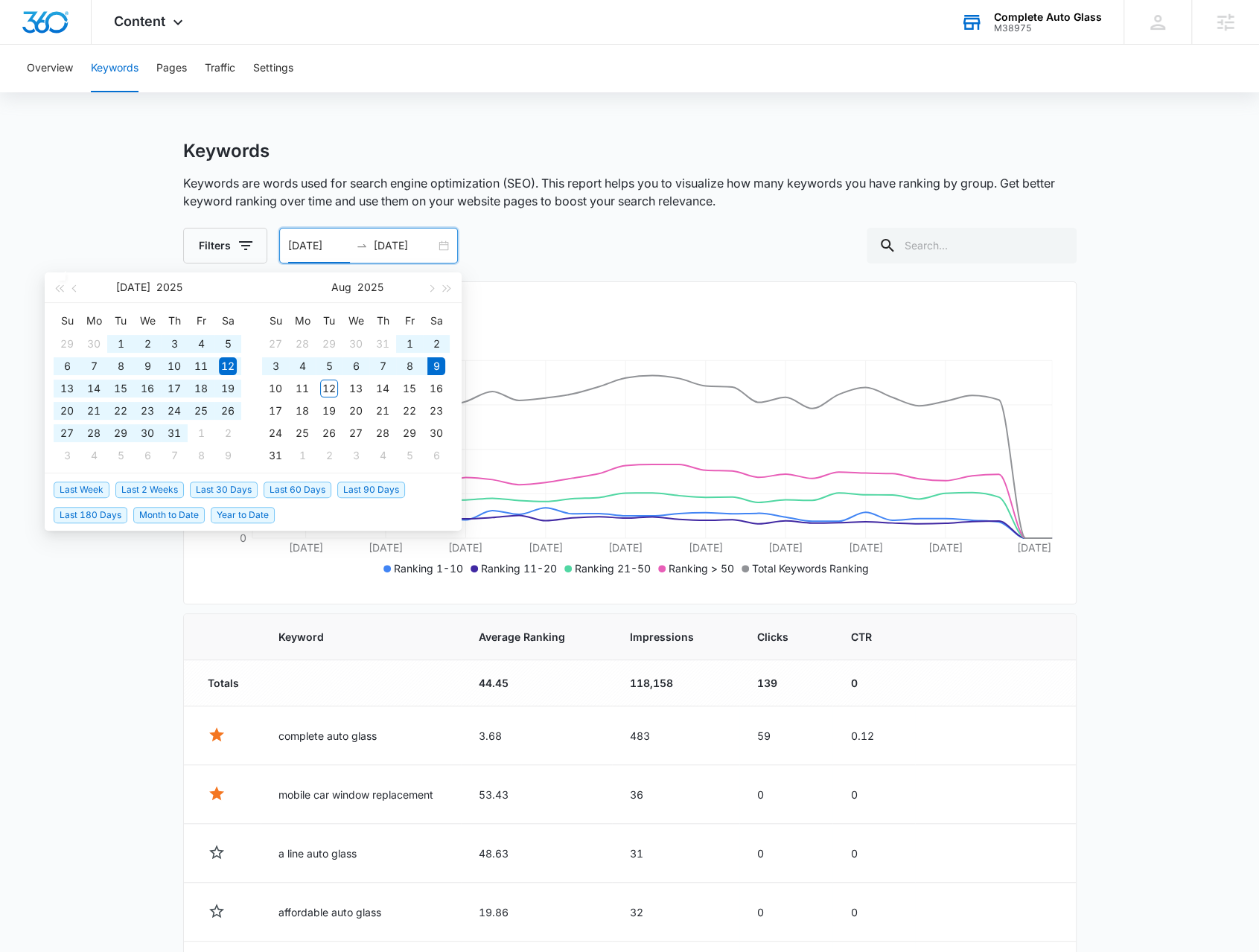
click at [93, 510] on span "Last 180 Days" at bounding box center [90, 515] width 74 height 16
type input "[DATE]"
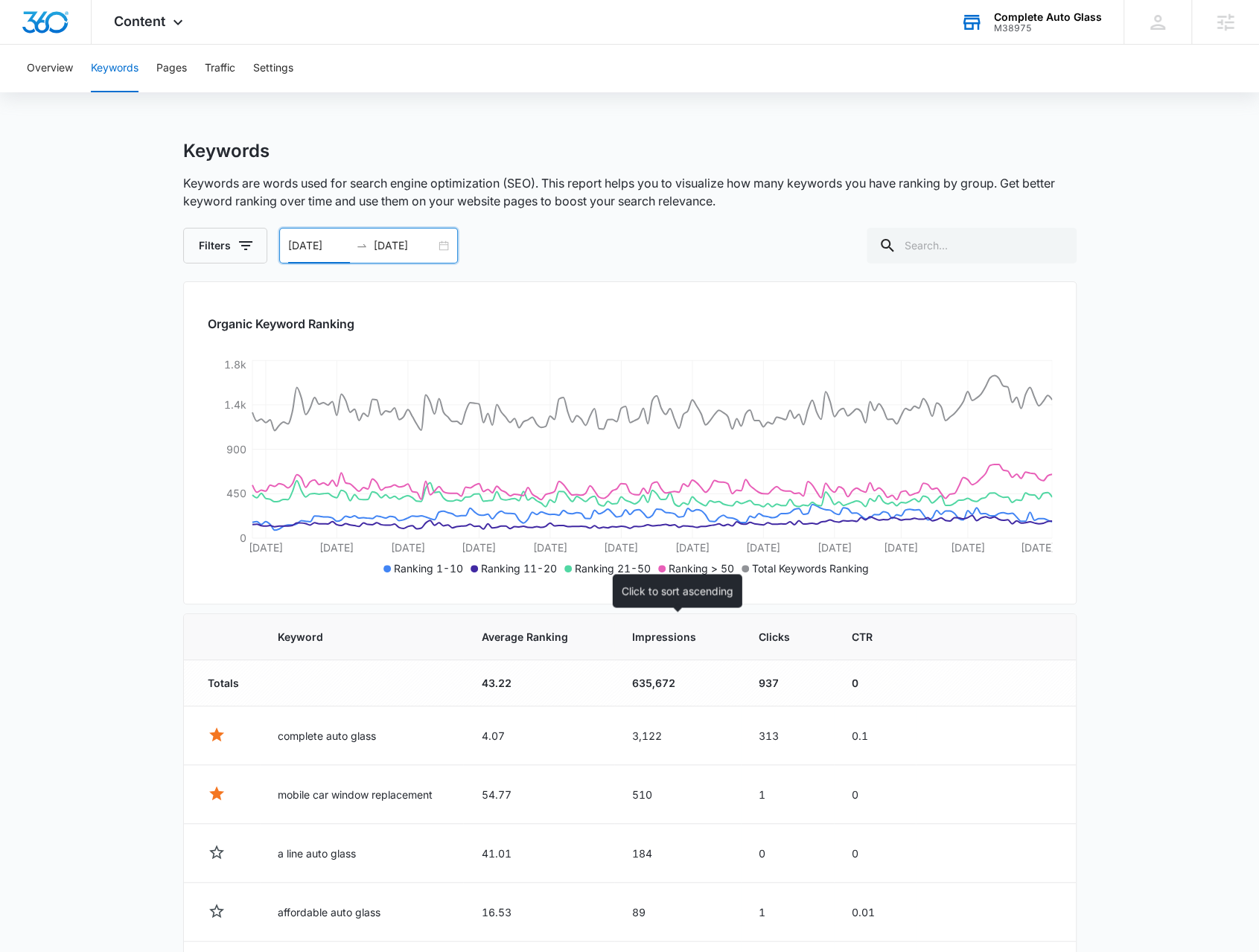
click at [694, 635] on span "Impressions" at bounding box center [667, 637] width 70 height 15
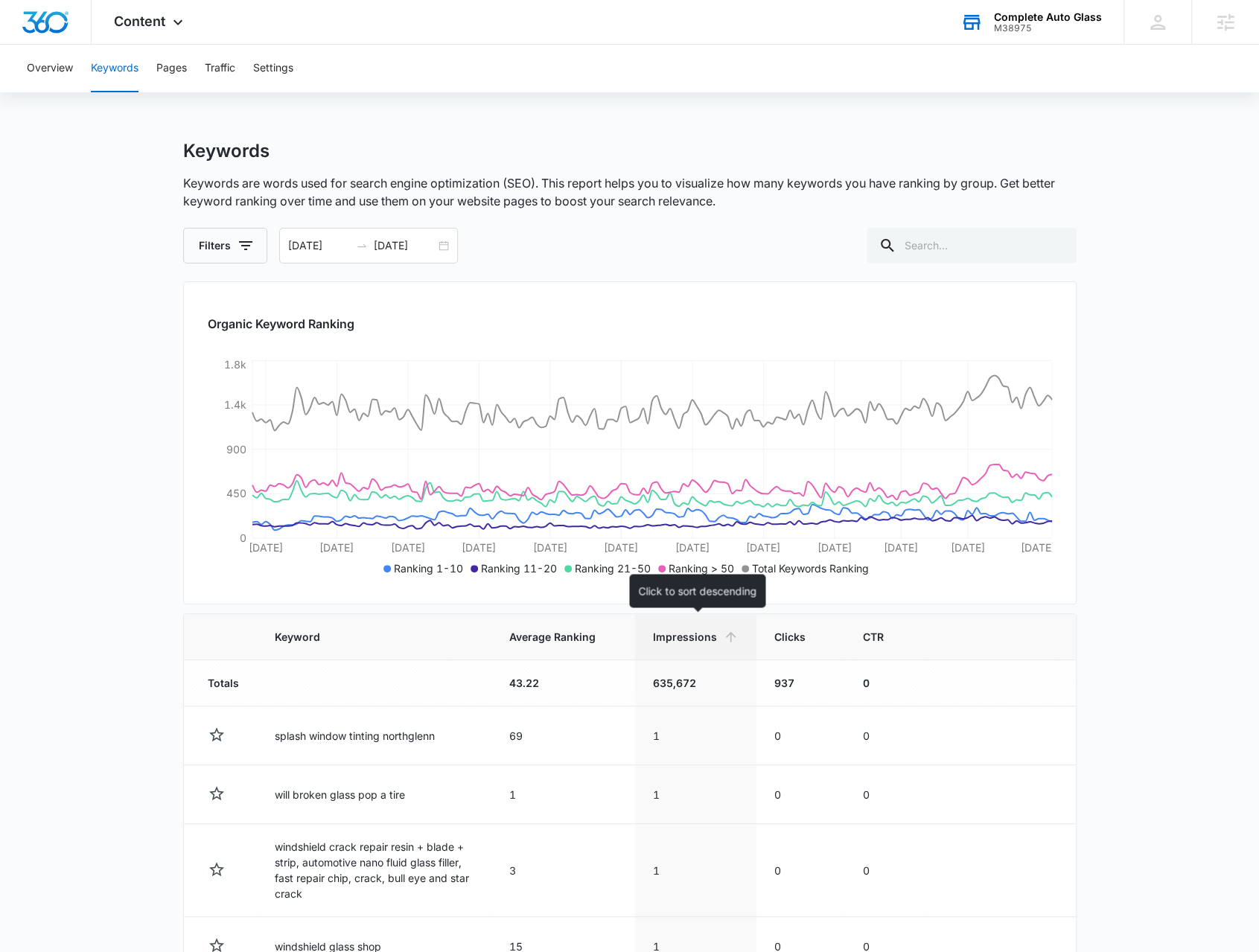
click at [689, 636] on span "Impressions" at bounding box center [685, 637] width 64 height 15
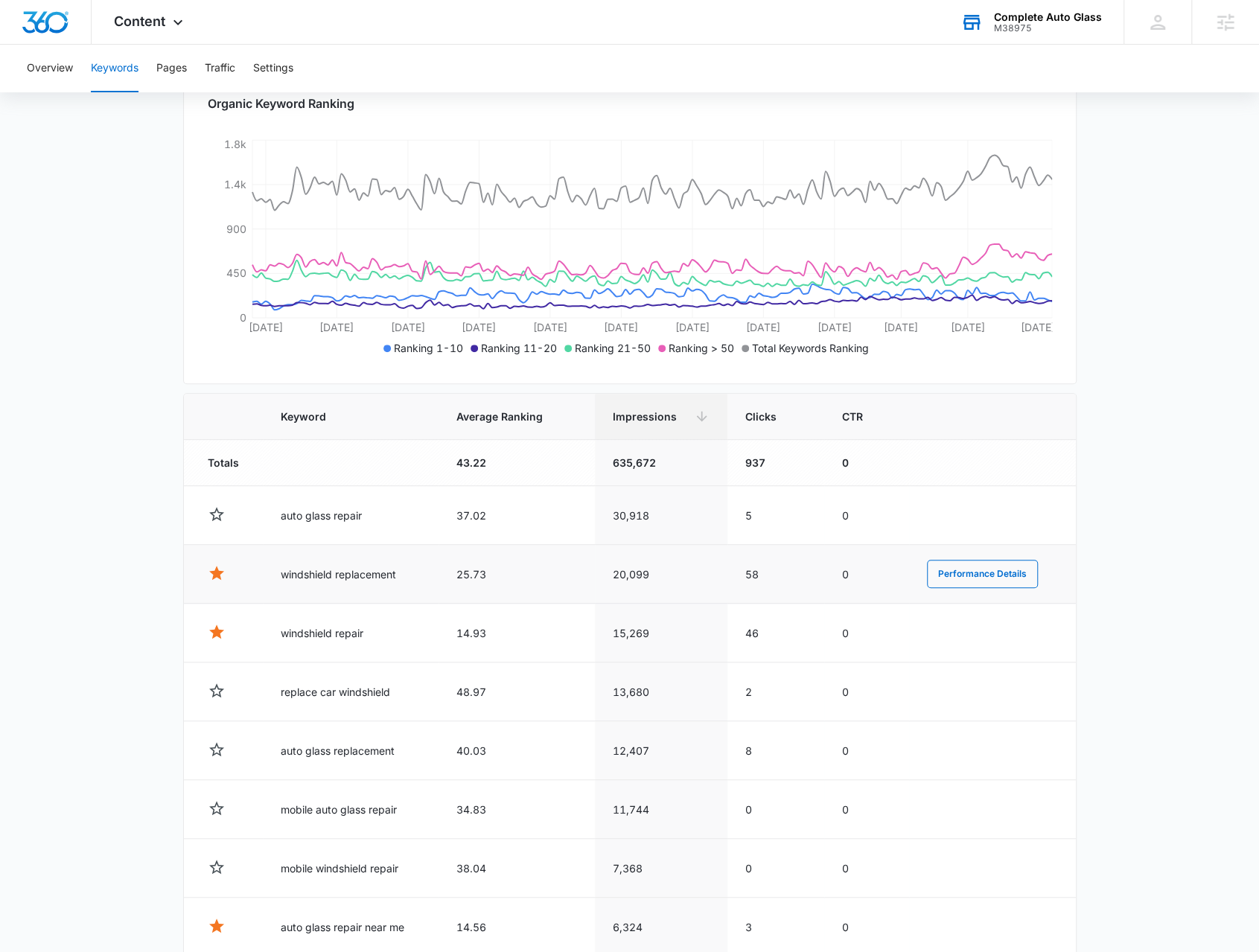
scroll to position [223, 0]
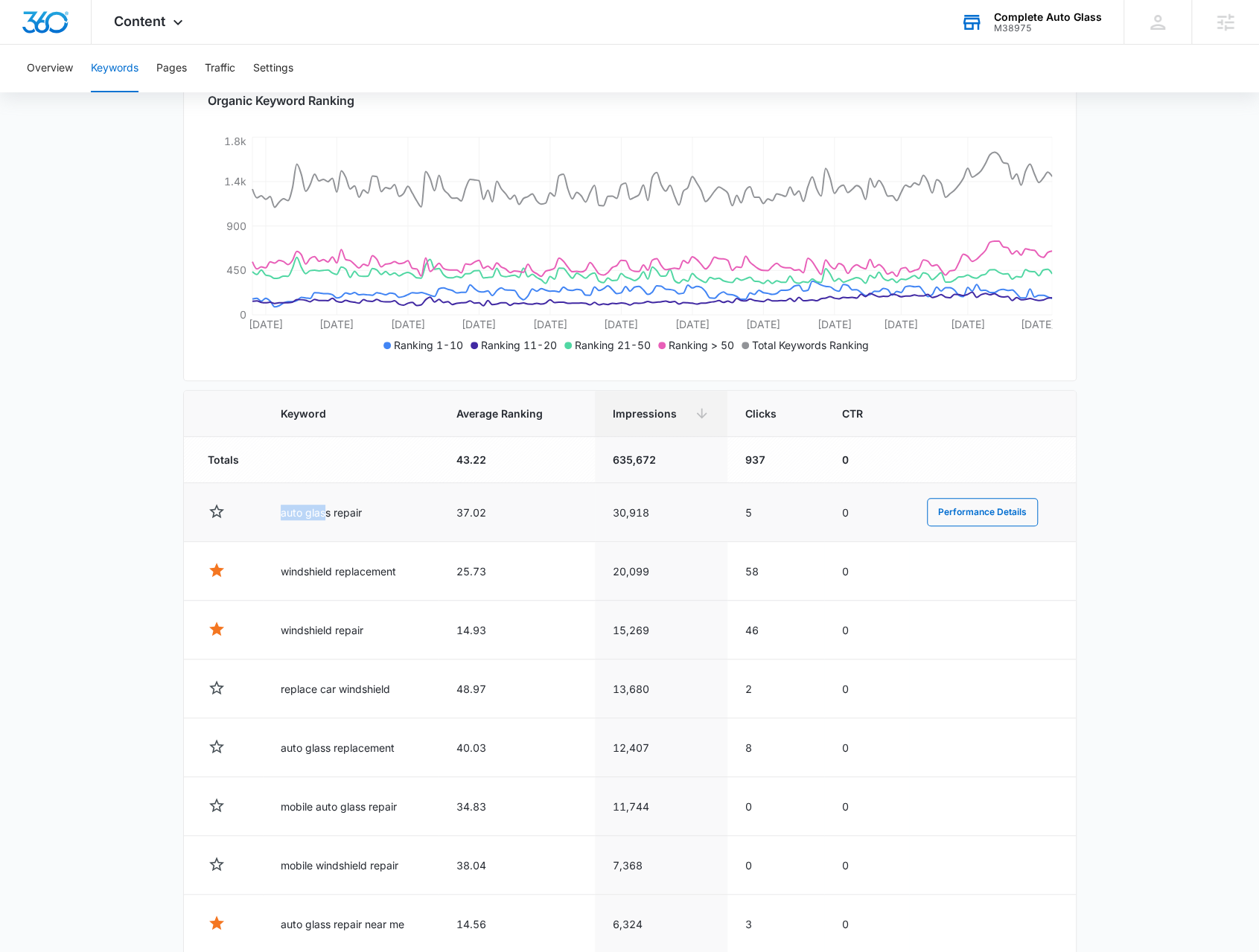
drag, startPoint x: 283, startPoint y: 508, endPoint x: 333, endPoint y: 515, distance: 50.5
click at [331, 513] on td "auto glass repair" at bounding box center [350, 513] width 175 height 59
drag, startPoint x: 299, startPoint y: 559, endPoint x: 332, endPoint y: 567, distance: 34.0
click at [332, 566] on td "windshield replacement" at bounding box center [350, 572] width 175 height 59
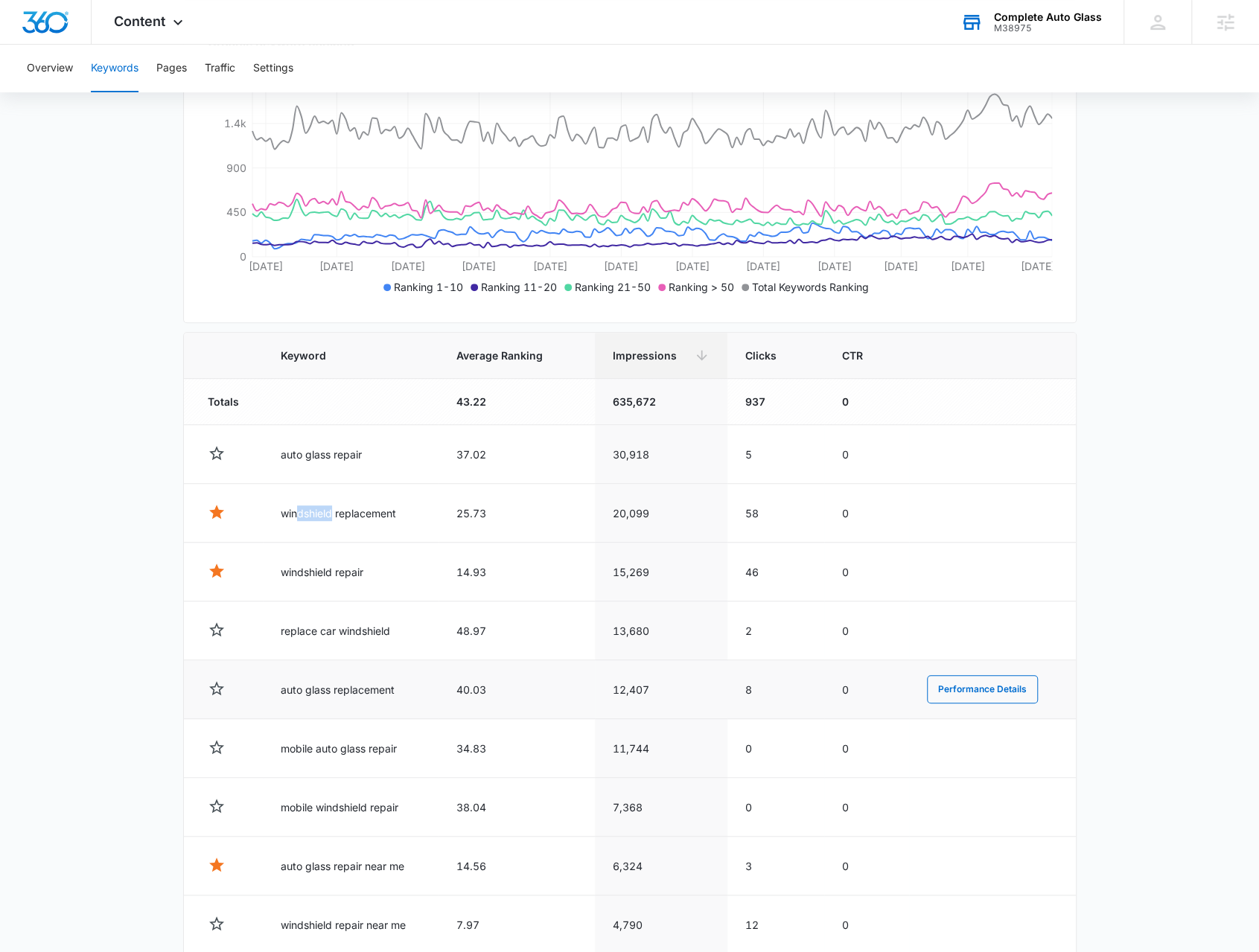
scroll to position [372, 0]
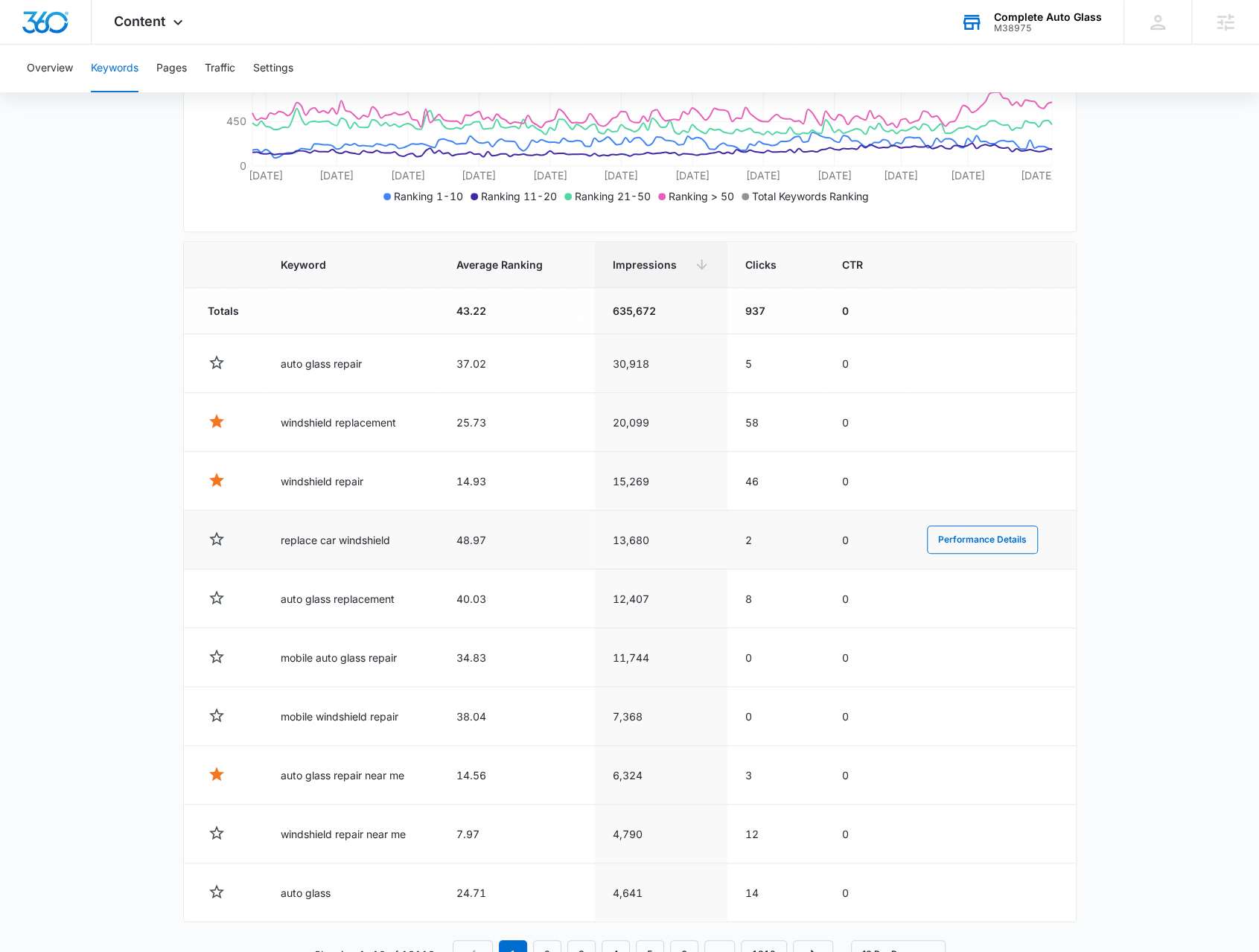
click at [272, 535] on td "replace car windshield" at bounding box center [350, 540] width 175 height 59
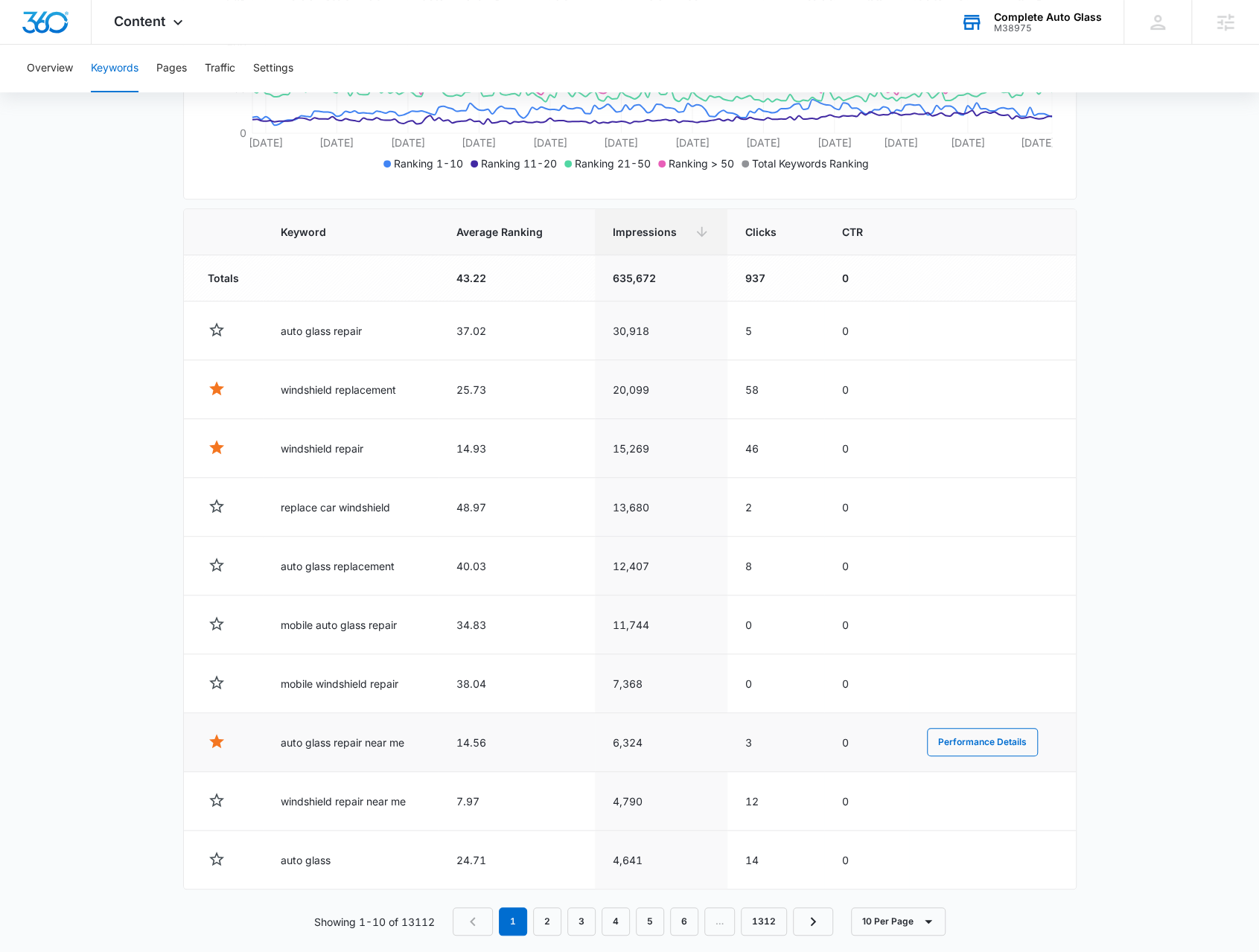
scroll to position [420, 0]
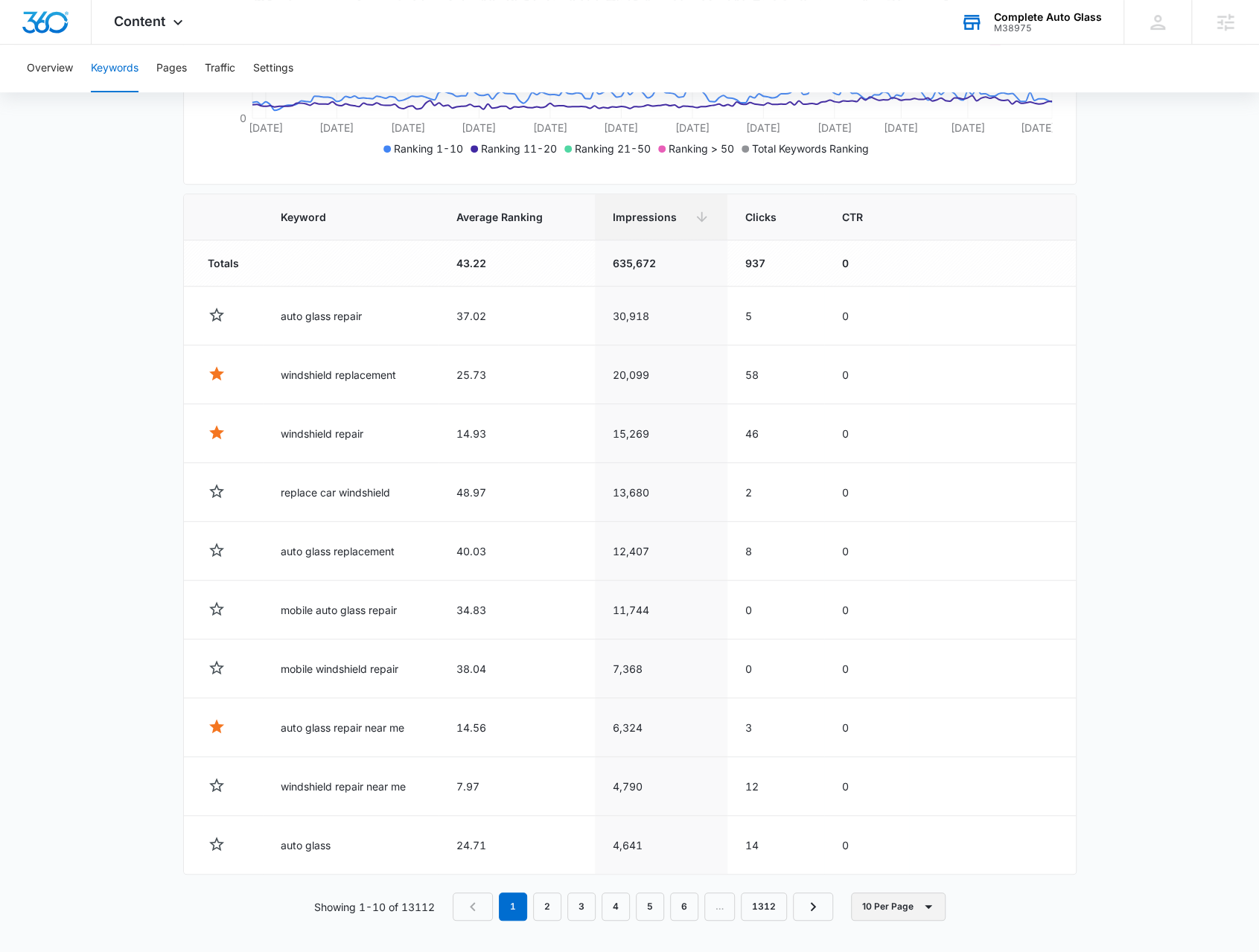
click at [884, 903] on button "10 Per Page" at bounding box center [898, 907] width 95 height 29
click at [889, 864] on div "100 Per Page" at bounding box center [903, 858] width 66 height 11
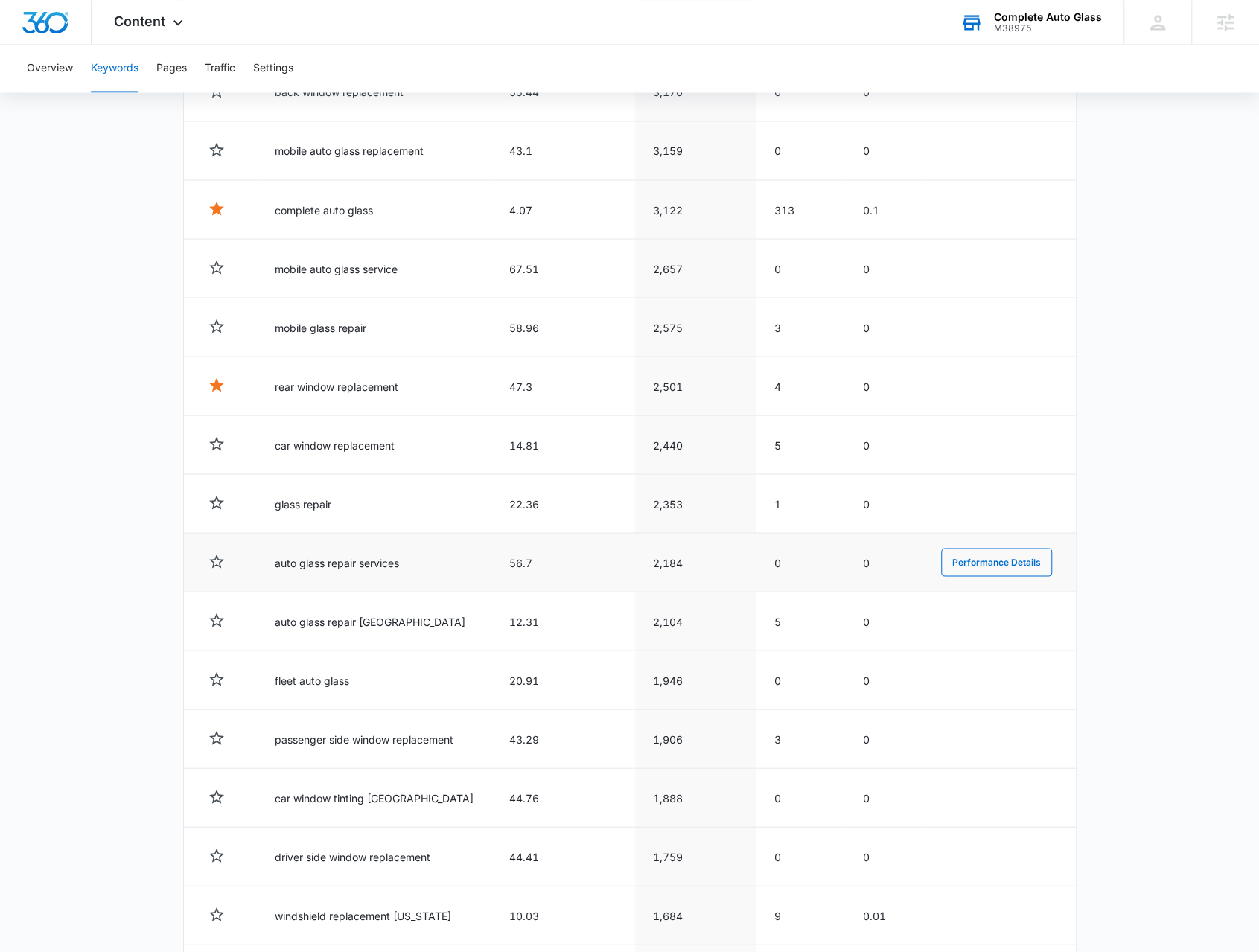
scroll to position [1712, 0]
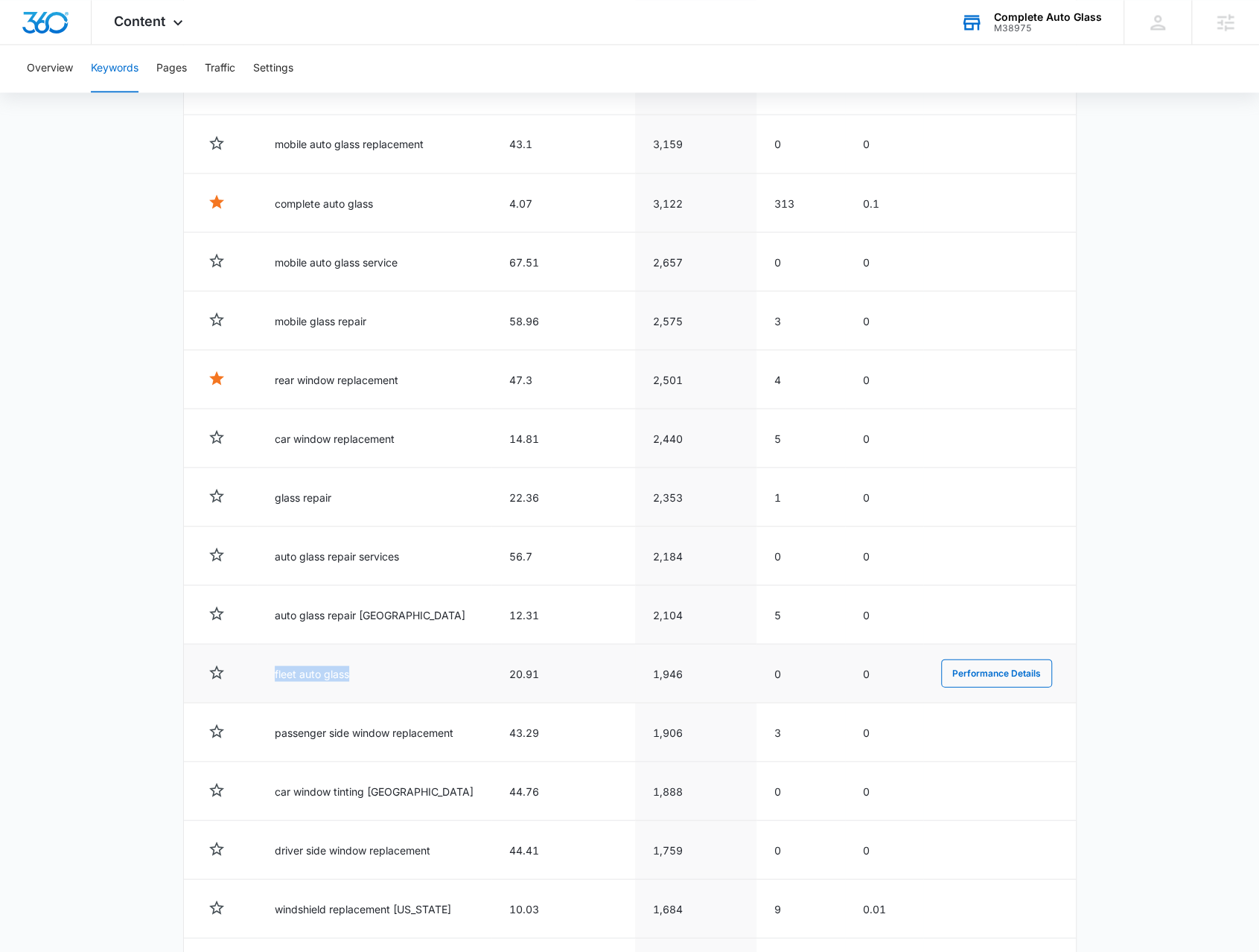
drag, startPoint x: 274, startPoint y: 659, endPoint x: 387, endPoint y: 666, distance: 113.2
click at [387, 666] on td "fleet auto glass" at bounding box center [374, 673] width 235 height 59
click at [319, 663] on td "fleet auto glass" at bounding box center [374, 673] width 235 height 59
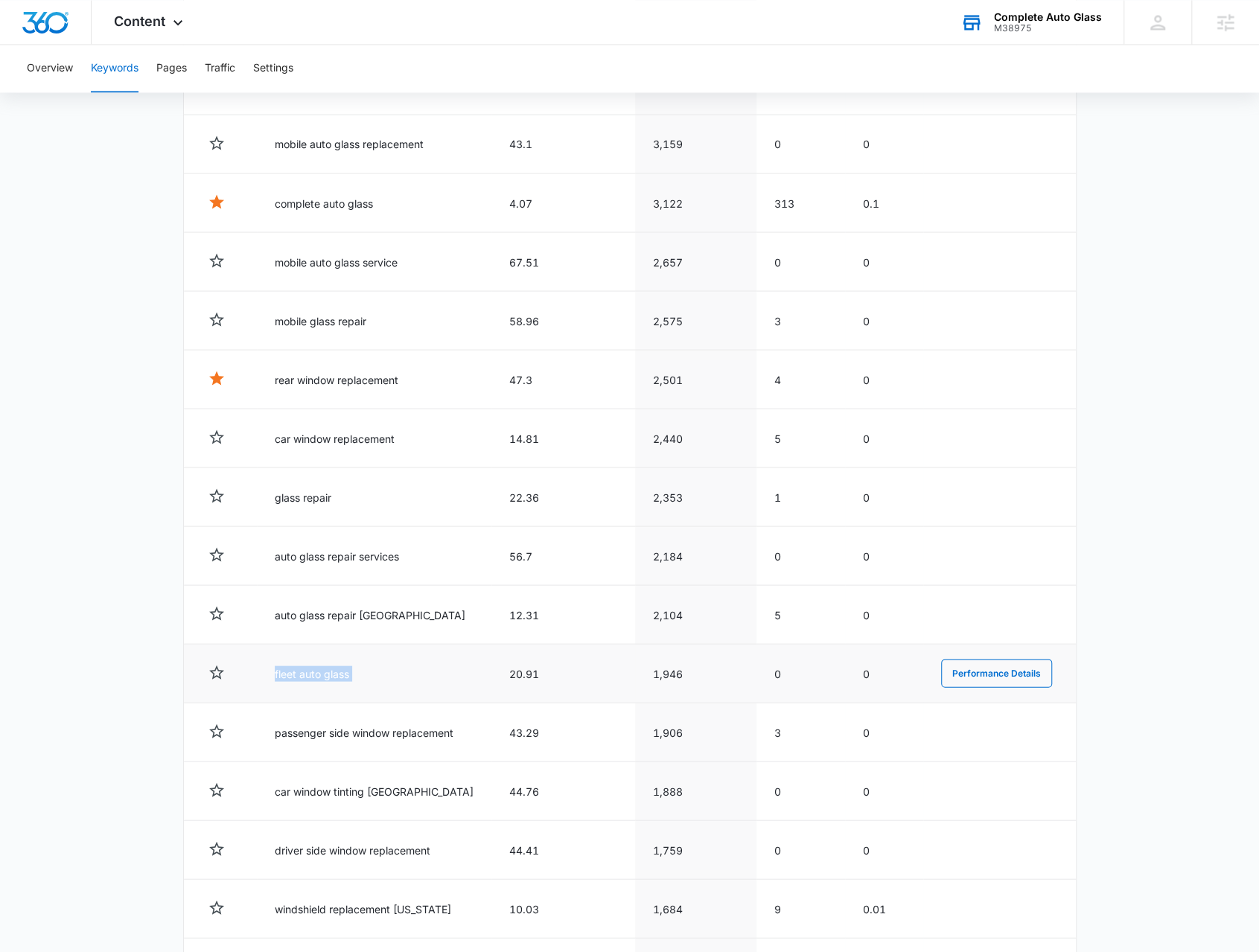
click at [319, 663] on td "fleet auto glass" at bounding box center [374, 673] width 235 height 59
click at [294, 660] on td "fleet auto glass" at bounding box center [374, 673] width 235 height 59
click at [295, 660] on td "fleet auto glass" at bounding box center [374, 673] width 235 height 59
click at [297, 660] on td "fleet auto glass" at bounding box center [374, 673] width 235 height 59
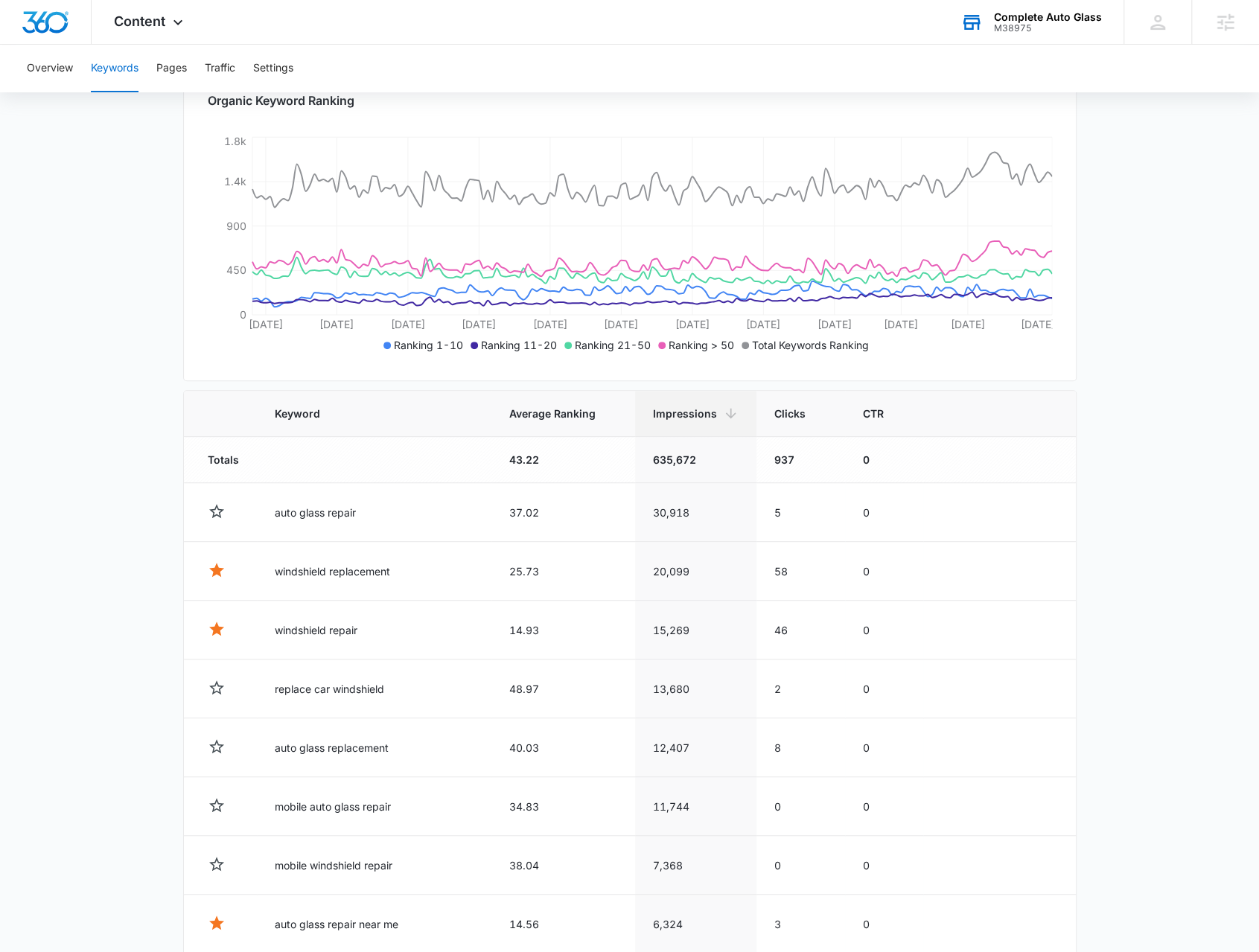
scroll to position [0, 0]
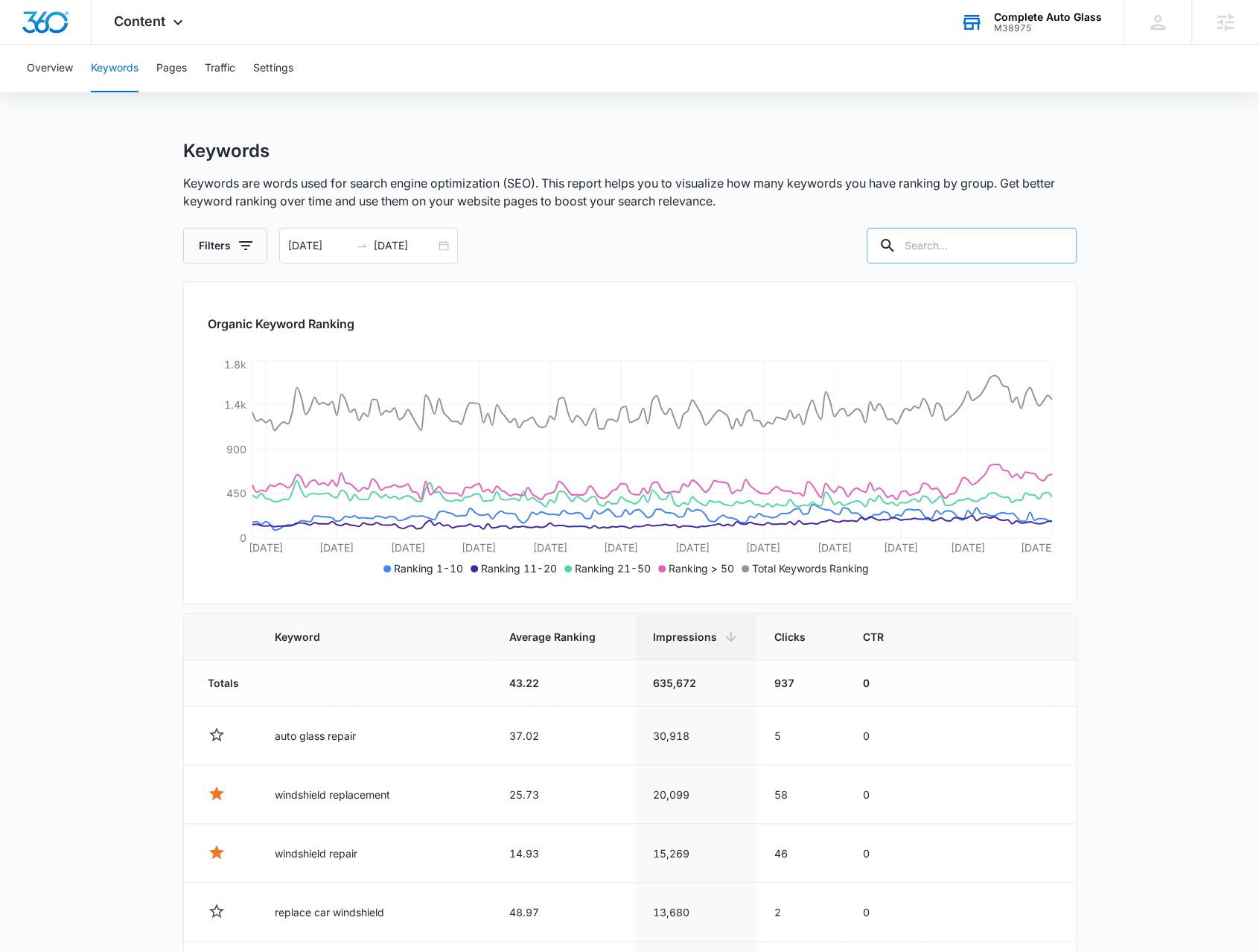
click at [971, 249] on input "text" at bounding box center [971, 245] width 210 height 35
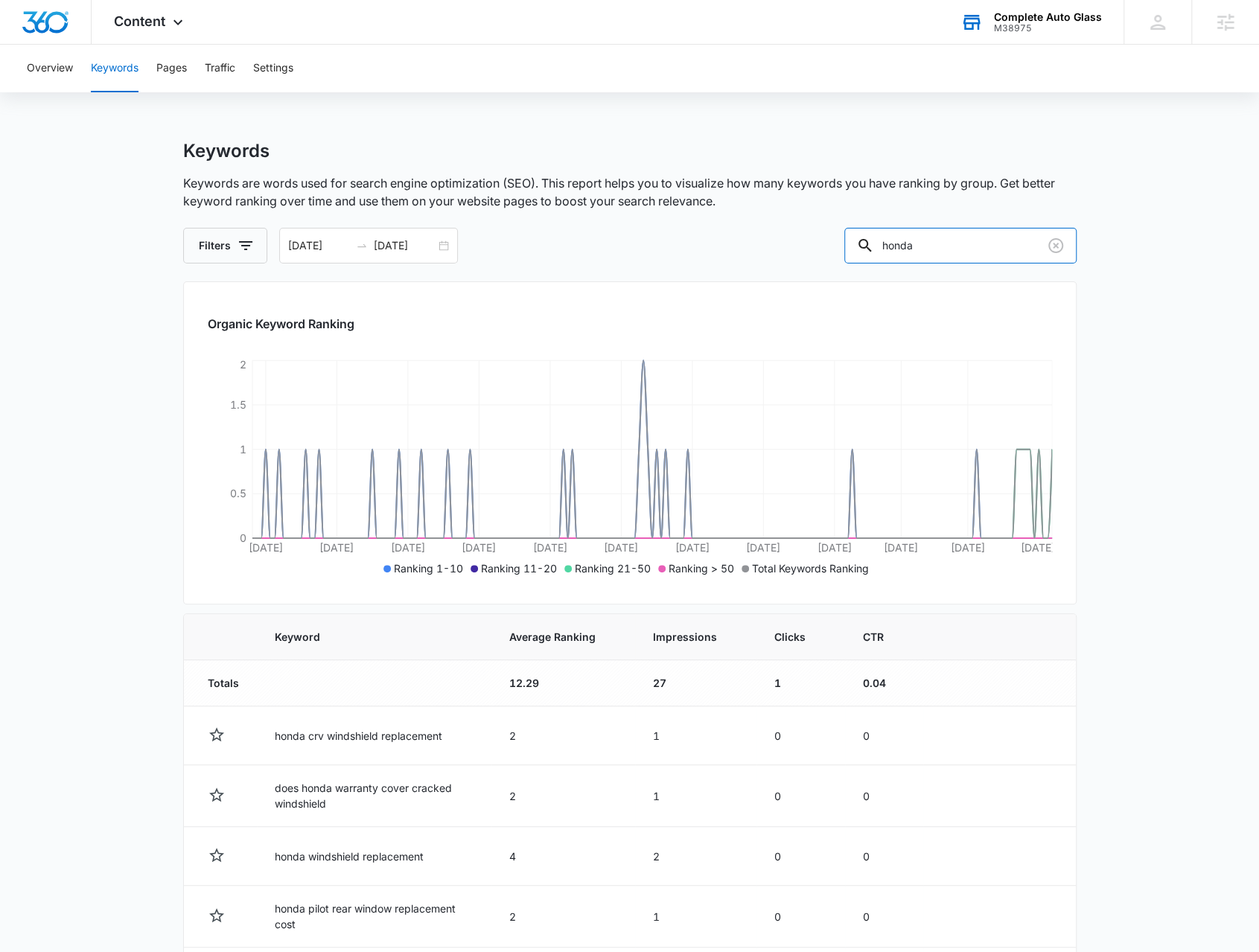
drag, startPoint x: 950, startPoint y: 243, endPoint x: 796, endPoint y: 255, distance: 154.5
click at [796, 255] on div "Filters [DATE] [DATE] [DATE] Su Mo Tu We Th Fr Sa 26 27 28 29 30 31 1 2 3 4 5 6…" at bounding box center [630, 245] width 893 height 35
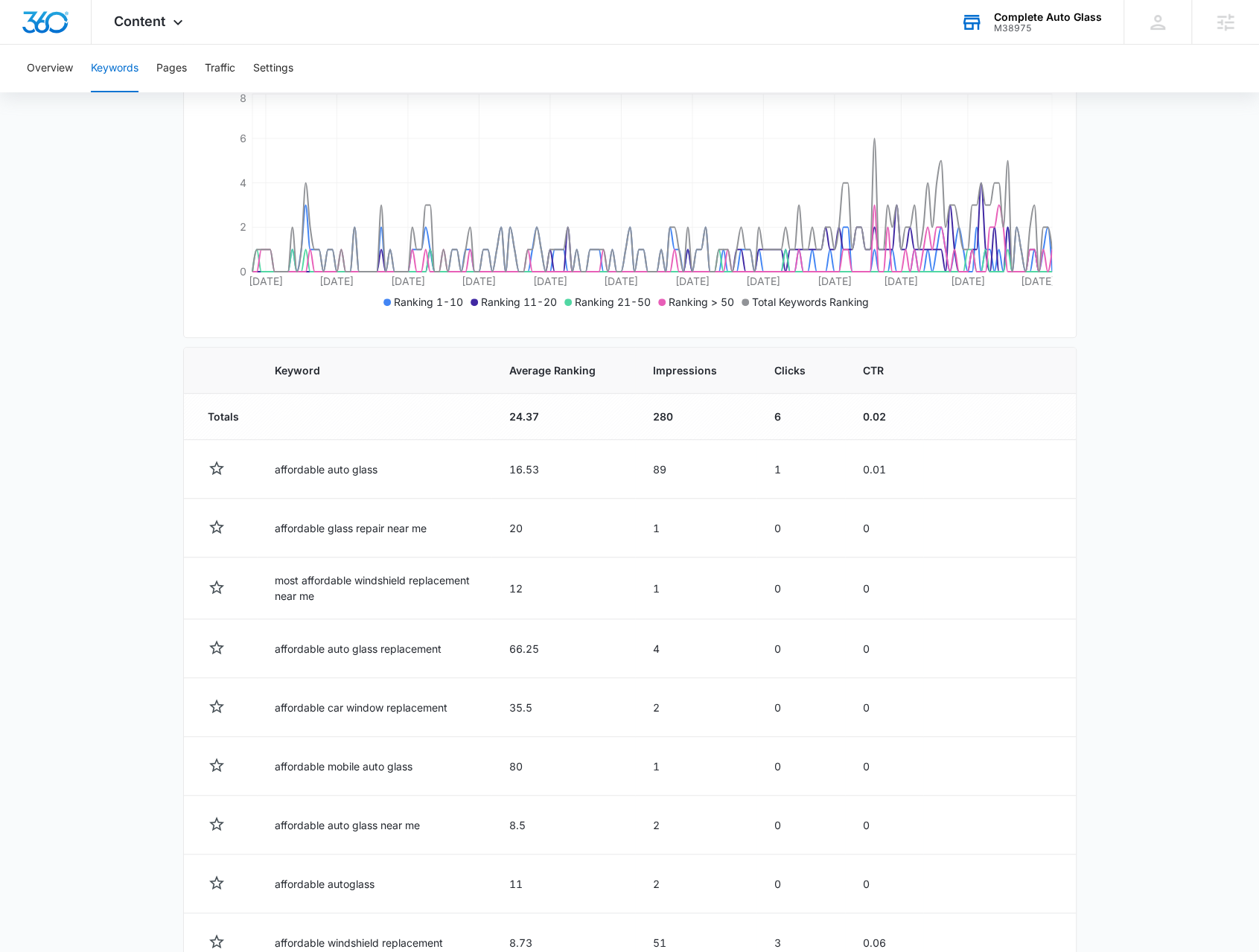
scroll to position [74, 0]
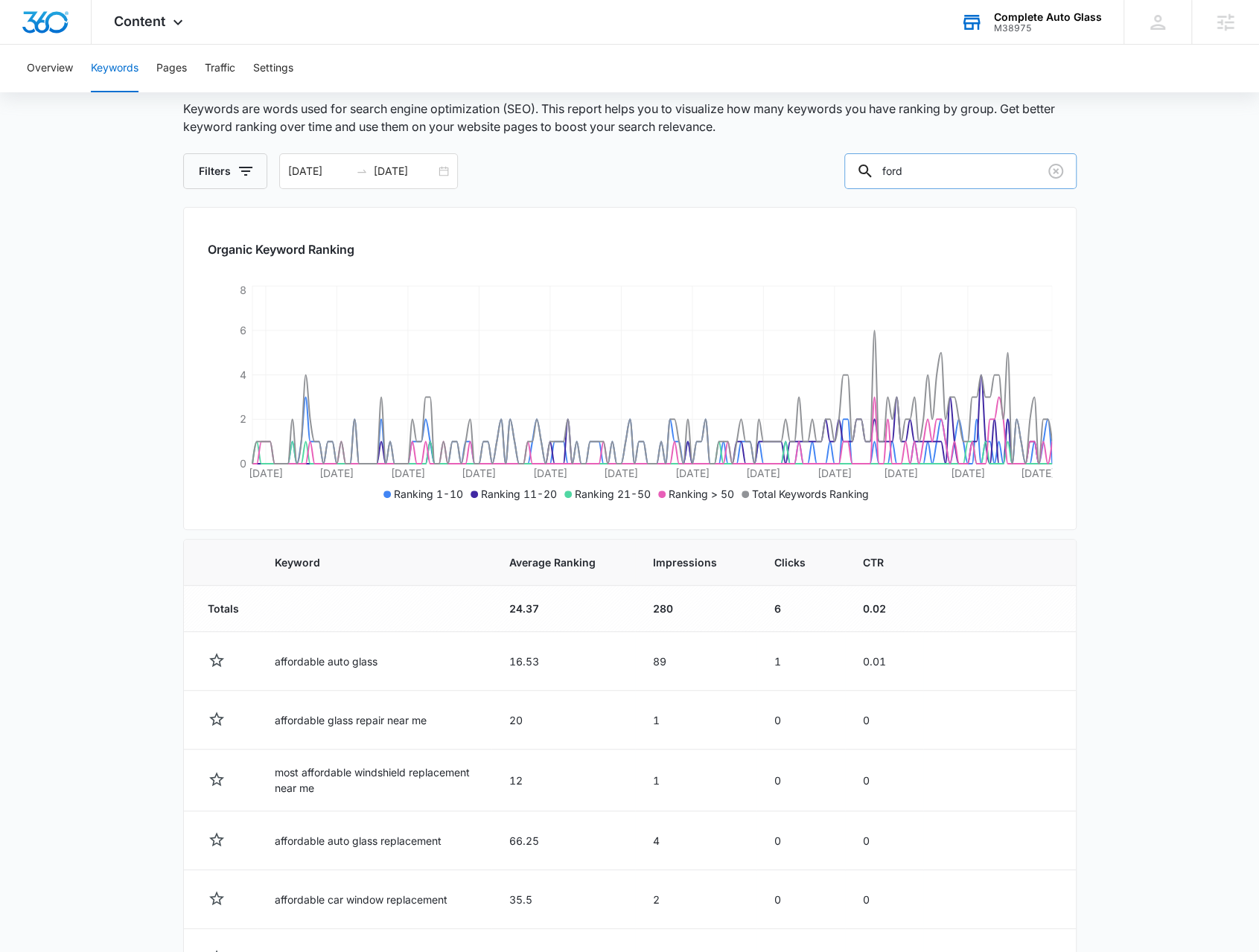
drag, startPoint x: 940, startPoint y: 175, endPoint x: 897, endPoint y: 178, distance: 43.1
click at [897, 178] on input "ford" at bounding box center [960, 171] width 232 height 35
type input "chevy"
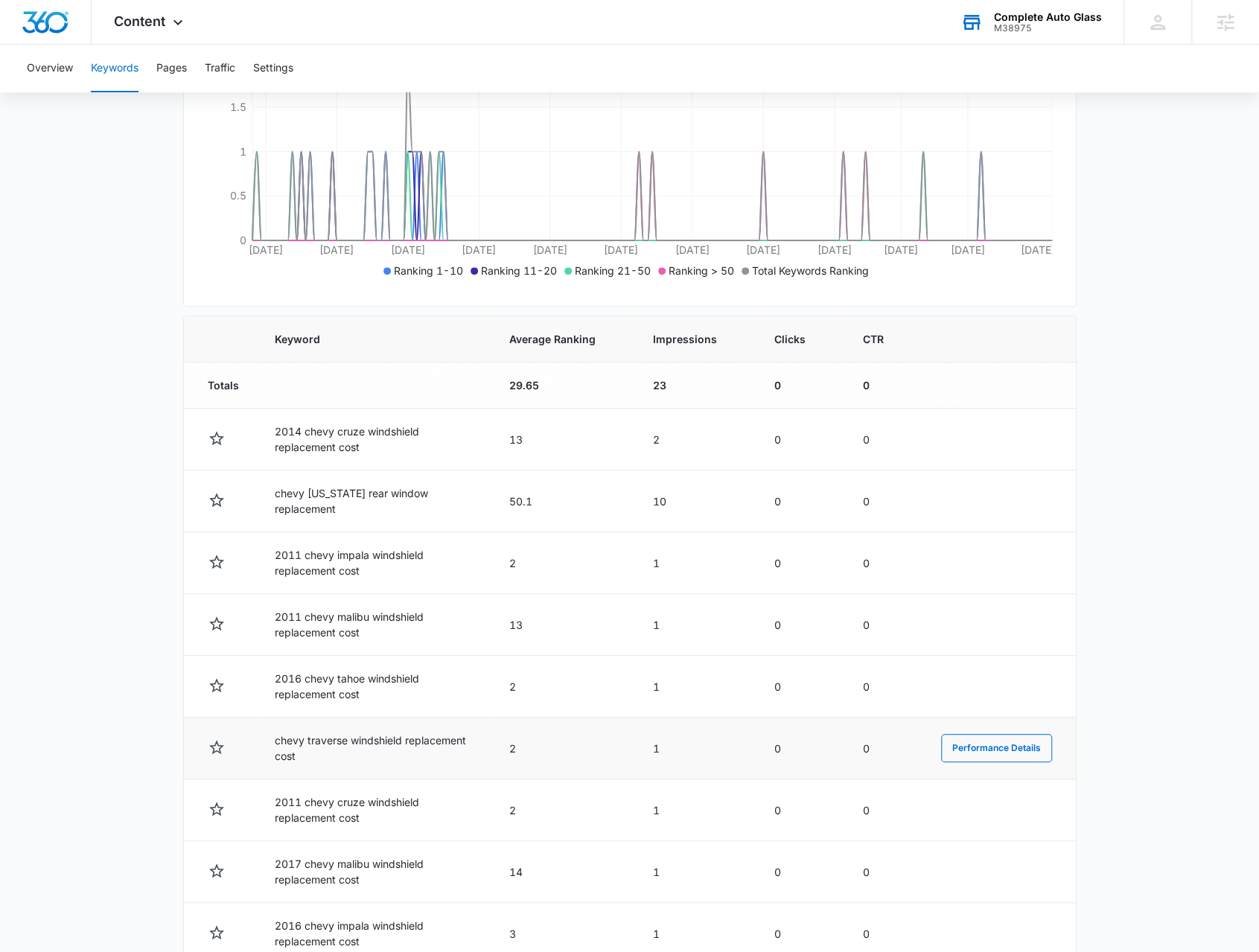
scroll to position [372, 0]
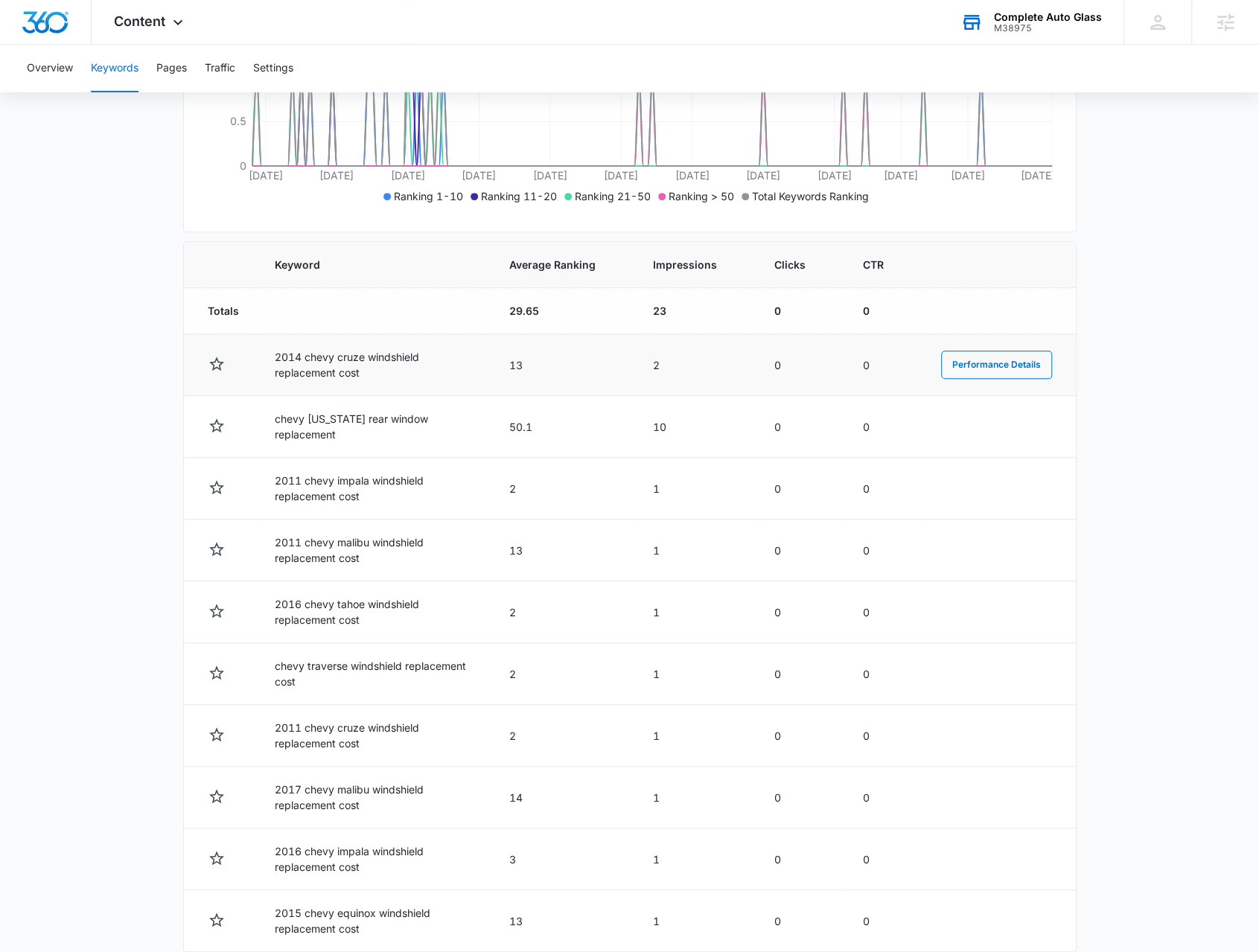
drag, startPoint x: 309, startPoint y: 356, endPoint x: 319, endPoint y: 357, distance: 10.0
click at [319, 356] on td "2014 chevy cruze windshield replacement cost" at bounding box center [374, 365] width 235 height 62
drag, startPoint x: 299, startPoint y: 426, endPoint x: 303, endPoint y: 448, distance: 22.4
click at [307, 426] on td "chevy [US_STATE] rear window replacement" at bounding box center [374, 427] width 235 height 62
click at [325, 477] on td "2011 chevy impala windshield replacement cost" at bounding box center [374, 488] width 235 height 62
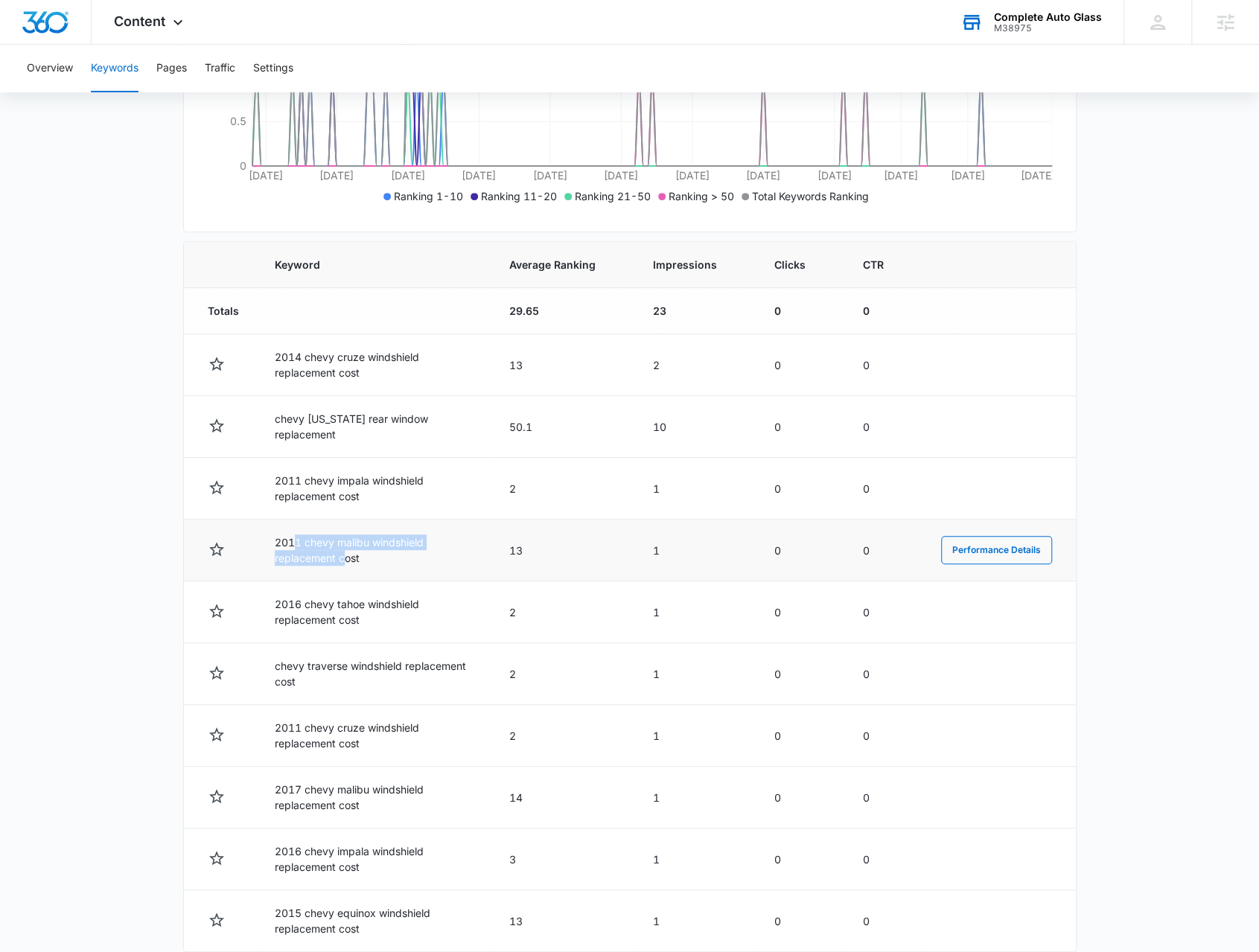
drag, startPoint x: 295, startPoint y: 544, endPoint x: 339, endPoint y: 555, distance: 45.4
click at [349, 553] on td "2011 chevy malibu windshield replacement cost" at bounding box center [374, 550] width 235 height 62
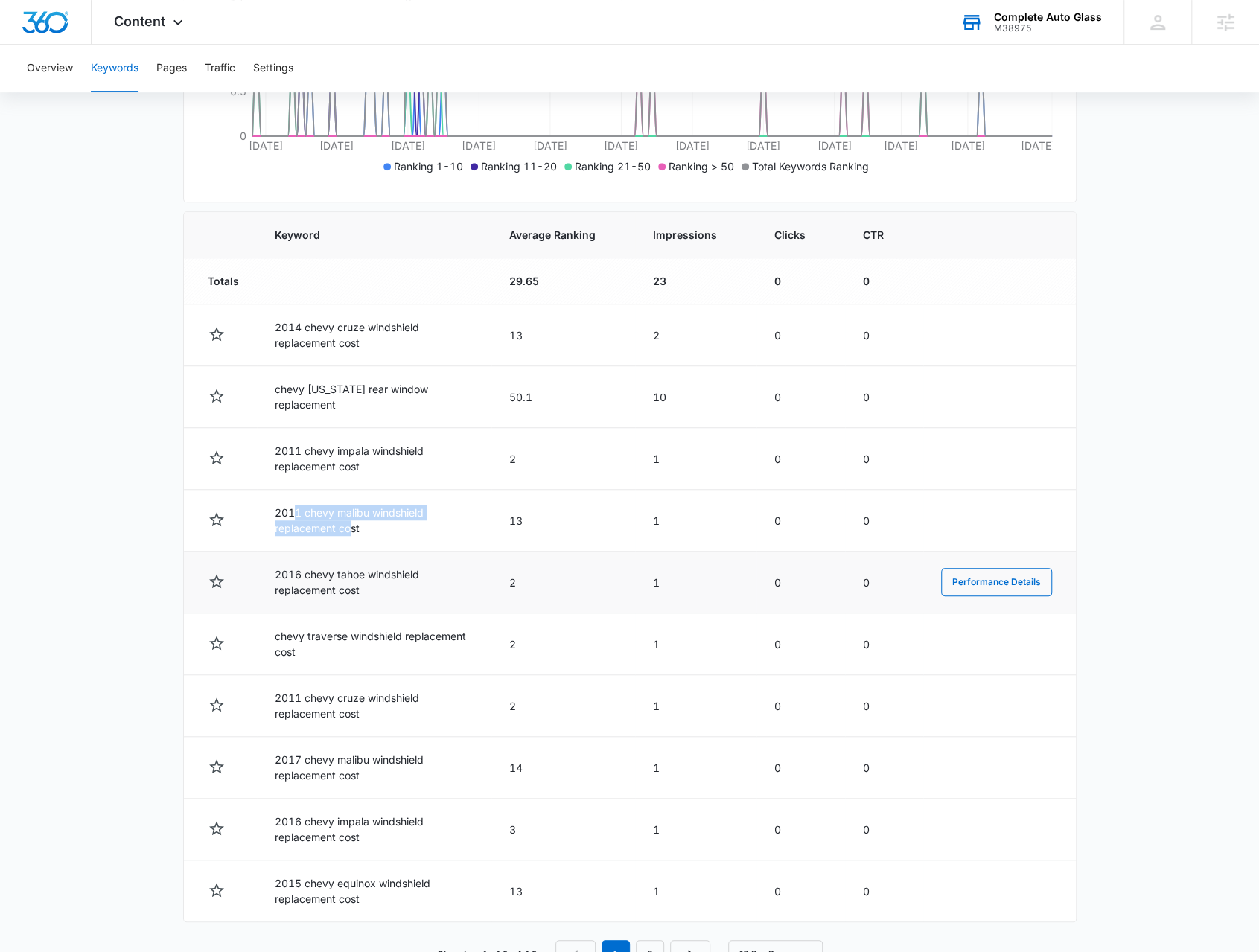
scroll to position [447, 0]
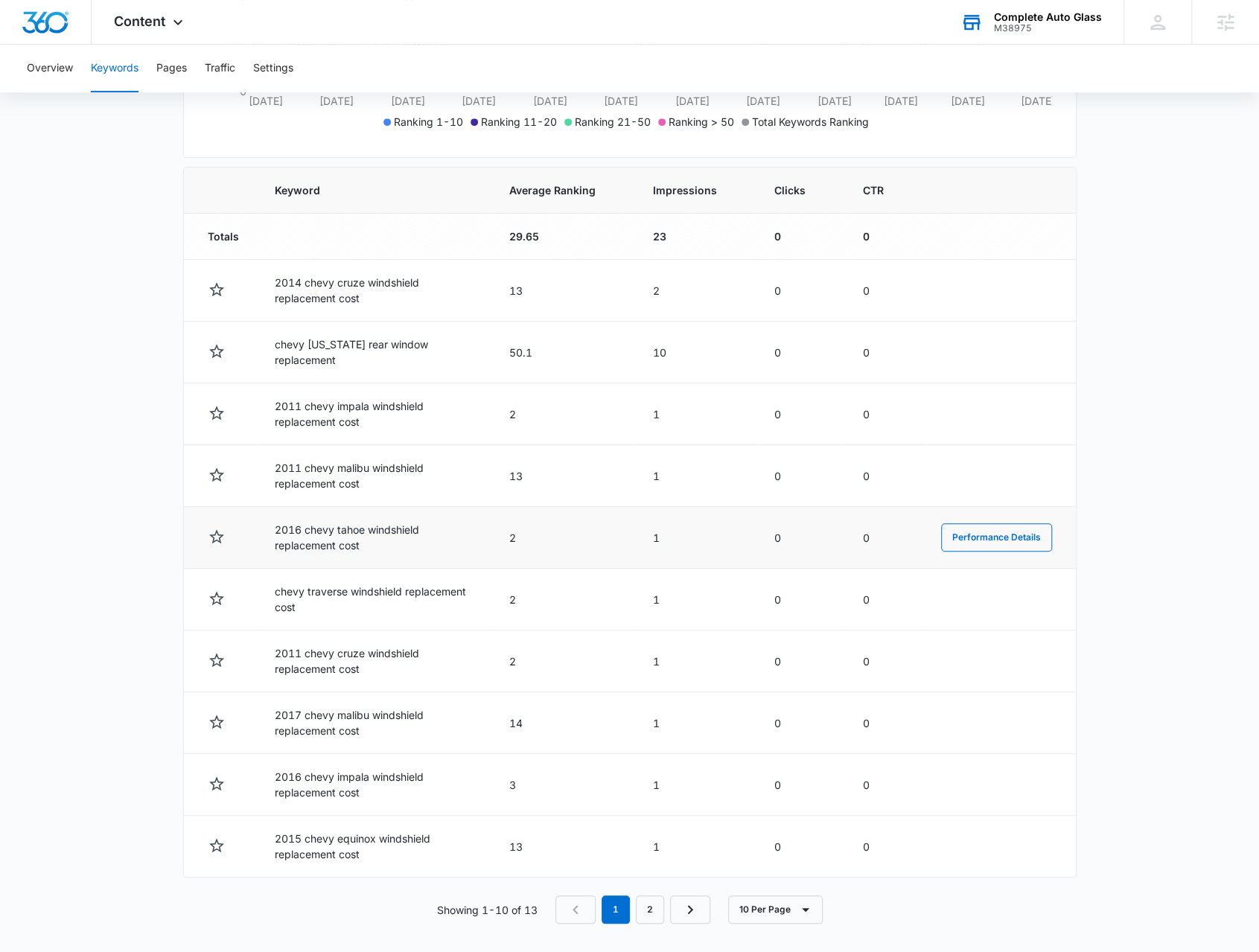
click at [330, 536] on td "2016 chevy tahoe windshield replacement cost" at bounding box center [374, 538] width 235 height 62
click at [352, 582] on td "chevy traverse windshield replacement cost" at bounding box center [374, 600] width 235 height 62
drag, startPoint x: 315, startPoint y: 646, endPoint x: 326, endPoint y: 662, distance: 19.4
click at [331, 646] on td "2011 chevy cruze windshield replacement cost" at bounding box center [374, 661] width 235 height 62
drag, startPoint x: 314, startPoint y: 701, endPoint x: 332, endPoint y: 721, distance: 26.9
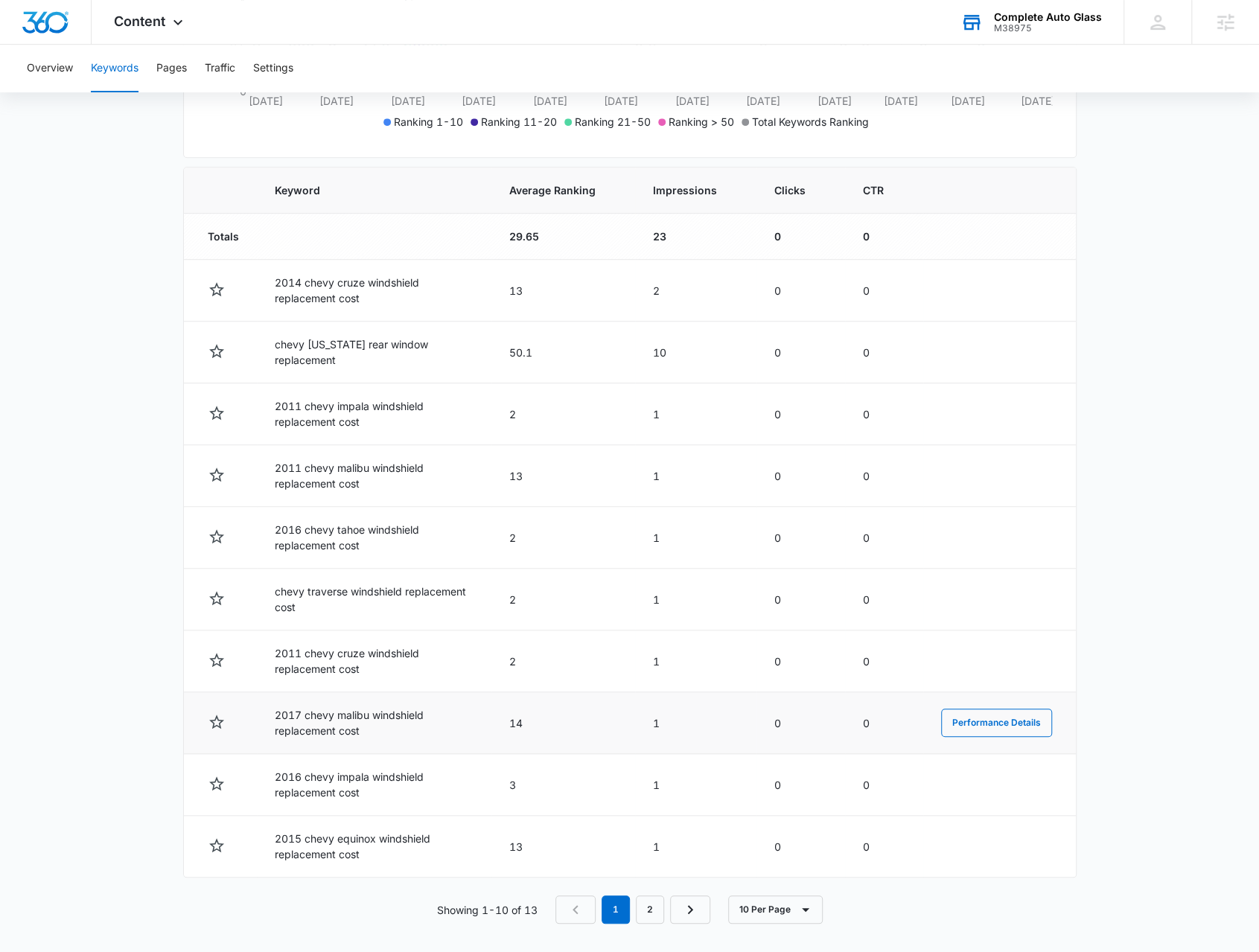
click at [343, 709] on td "2017 chevy malibu windshield replacement cost" at bounding box center [374, 723] width 235 height 62
drag, startPoint x: 324, startPoint y: 738, endPoint x: 316, endPoint y: 773, distance: 35.9
click at [362, 750] on tbody "Totals 29.65 23 0 0 2014 chevy cruze windshield replacement cost 13 2 0 0 Perfo…" at bounding box center [630, 545] width 892 height 664
drag, startPoint x: 332, startPoint y: 793, endPoint x: 343, endPoint y: 798, distance: 12.1
click at [344, 796] on td "2016 chevy impala windshield replacement cost" at bounding box center [374, 785] width 235 height 62
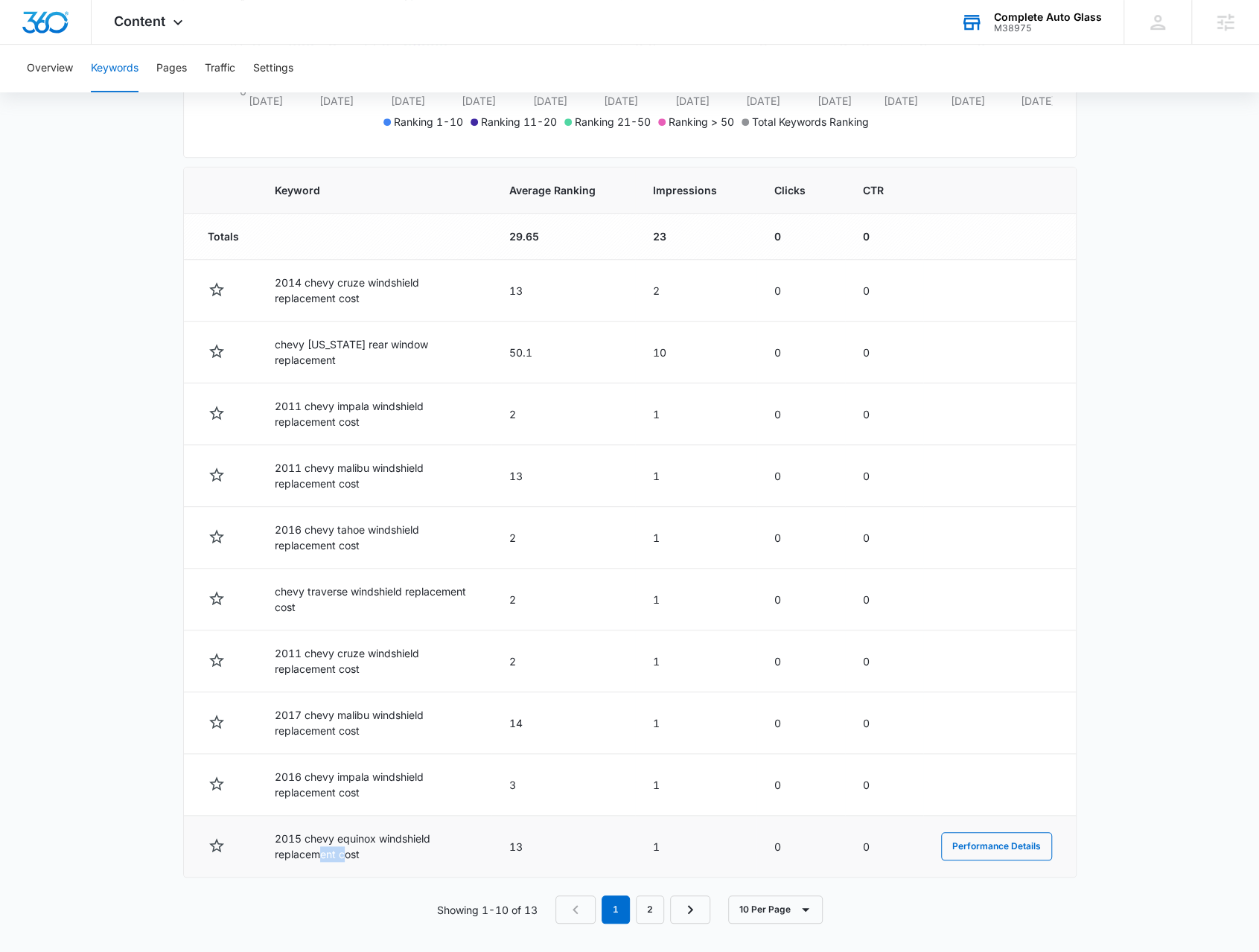
drag, startPoint x: 322, startPoint y: 842, endPoint x: 348, endPoint y: 854, distance: 28.6
click at [347, 853] on td "2015 chevy equinox windshield replacement cost" at bounding box center [374, 846] width 235 height 62
drag, startPoint x: 271, startPoint y: 710, endPoint x: 302, endPoint y: 716, distance: 31.6
click at [302, 716] on td "2017 chevy malibu windshield replacement cost" at bounding box center [374, 723] width 235 height 62
click at [304, 715] on td "2017 chevy malibu windshield replacement cost" at bounding box center [374, 723] width 235 height 62
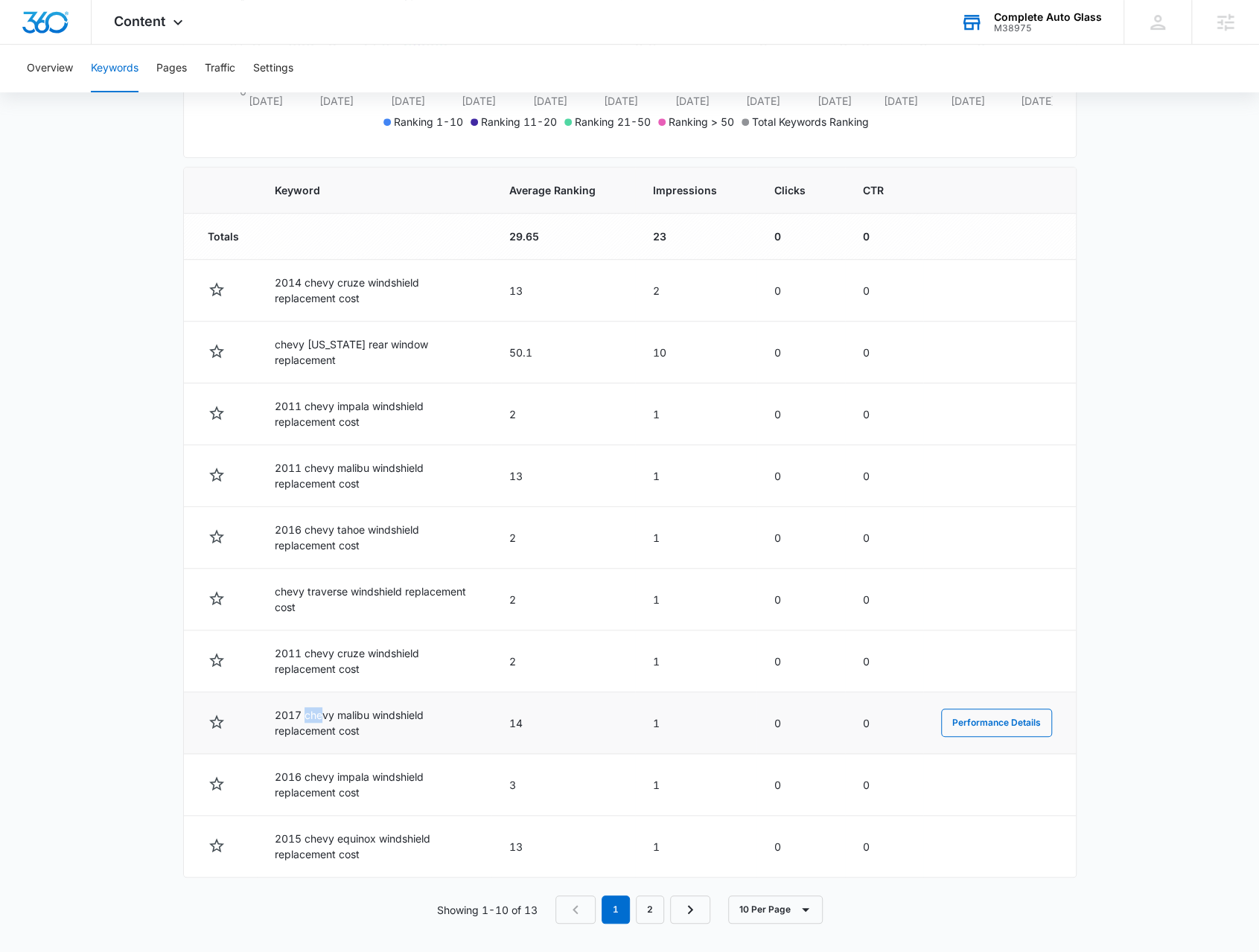
drag, startPoint x: 305, startPoint y: 708, endPoint x: 320, endPoint y: 709, distance: 15.0
click at [320, 709] on td "2017 chevy malibu windshield replacement cost" at bounding box center [374, 723] width 235 height 62
drag, startPoint x: 357, startPoint y: 729, endPoint x: 365, endPoint y: 730, distance: 8.1
click at [365, 730] on td "2017 chevy malibu windshield replacement cost" at bounding box center [374, 723] width 235 height 62
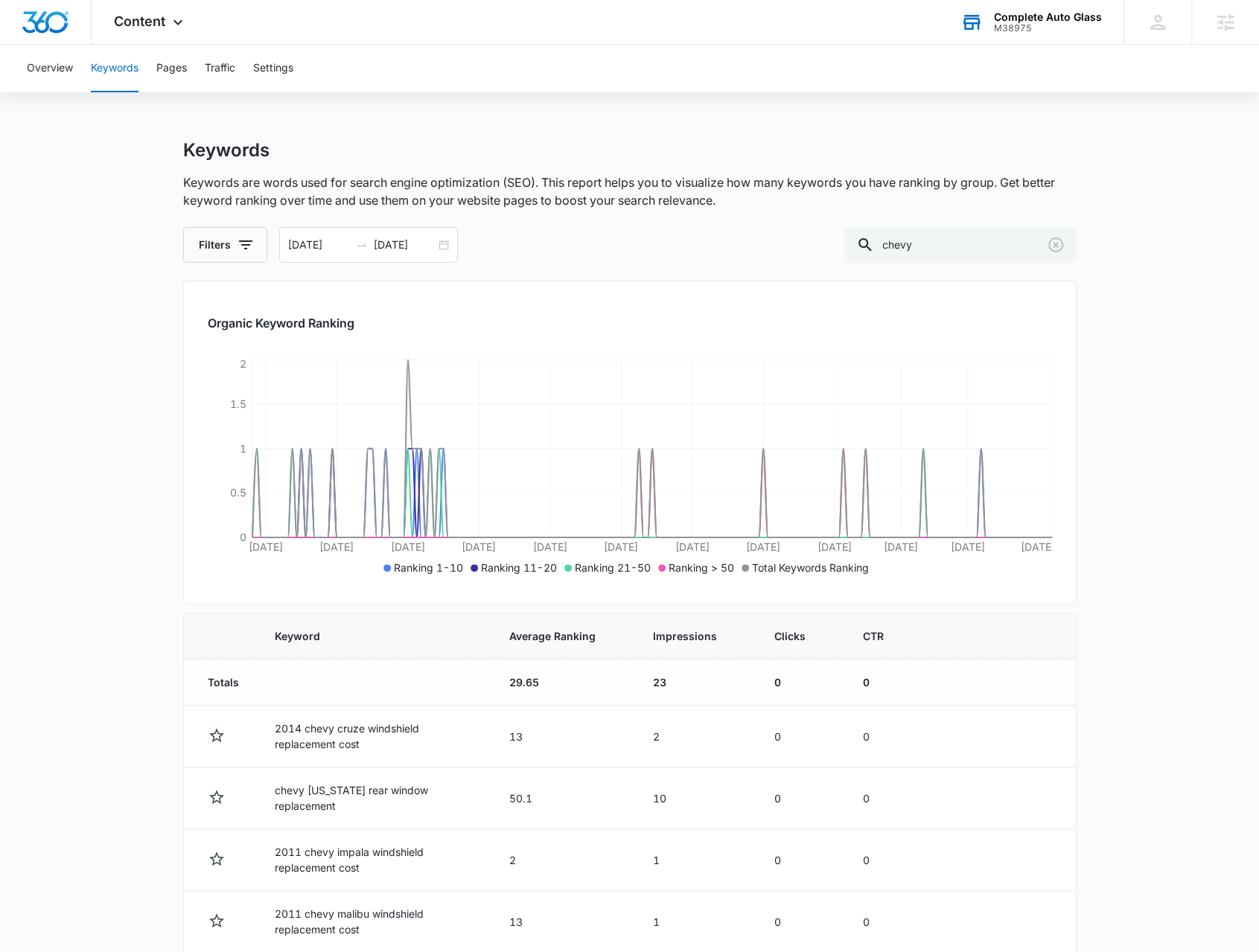
scroll to position [0, 0]
click at [1060, 248] on icon "Clear" at bounding box center [1056, 245] width 18 height 18
